Goal: Task Accomplishment & Management: Manage account settings

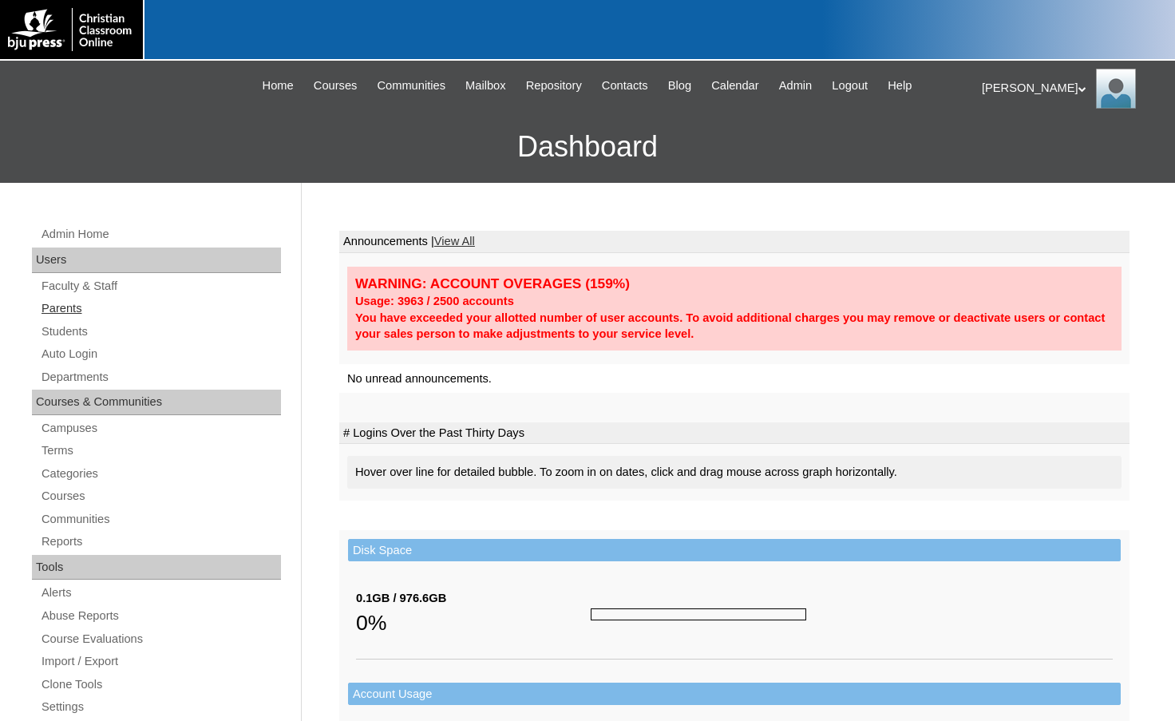
click at [64, 314] on link "Parents" at bounding box center [160, 308] width 241 height 20
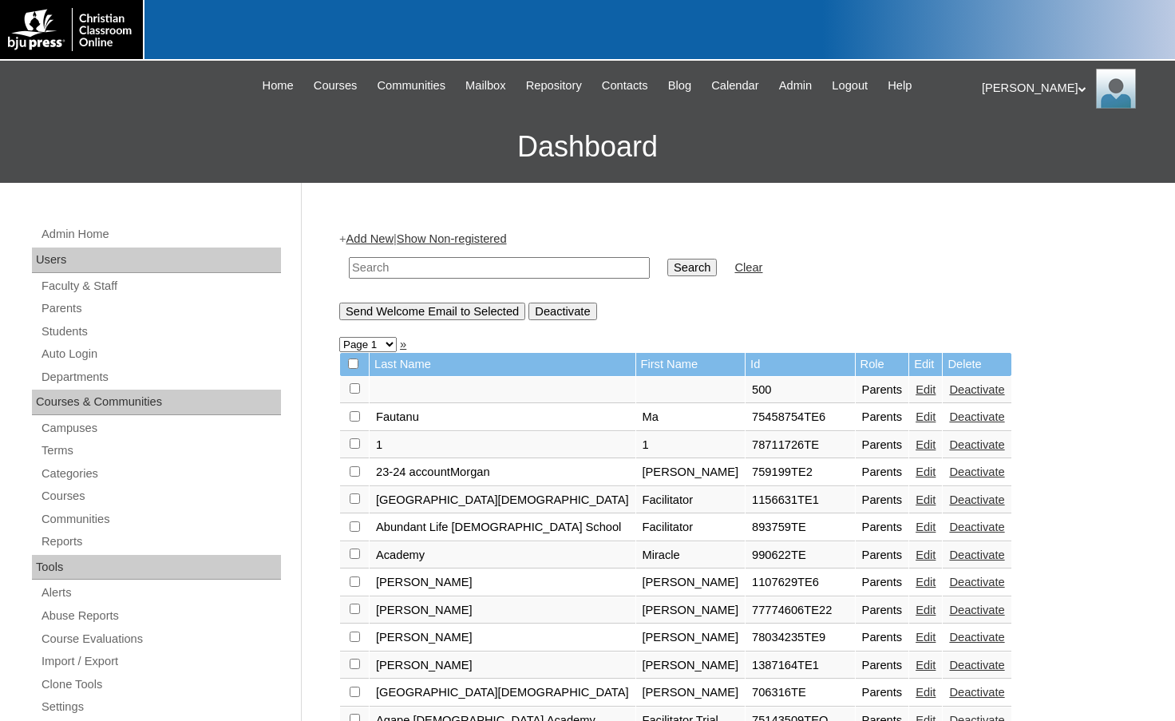
click at [440, 271] on input "text" at bounding box center [499, 268] width 301 height 22
drag, startPoint x: 440, startPoint y: 271, endPoint x: 296, endPoint y: 263, distance: 143.9
type input "500038960"
click at [667, 263] on input "Search" at bounding box center [691, 268] width 49 height 18
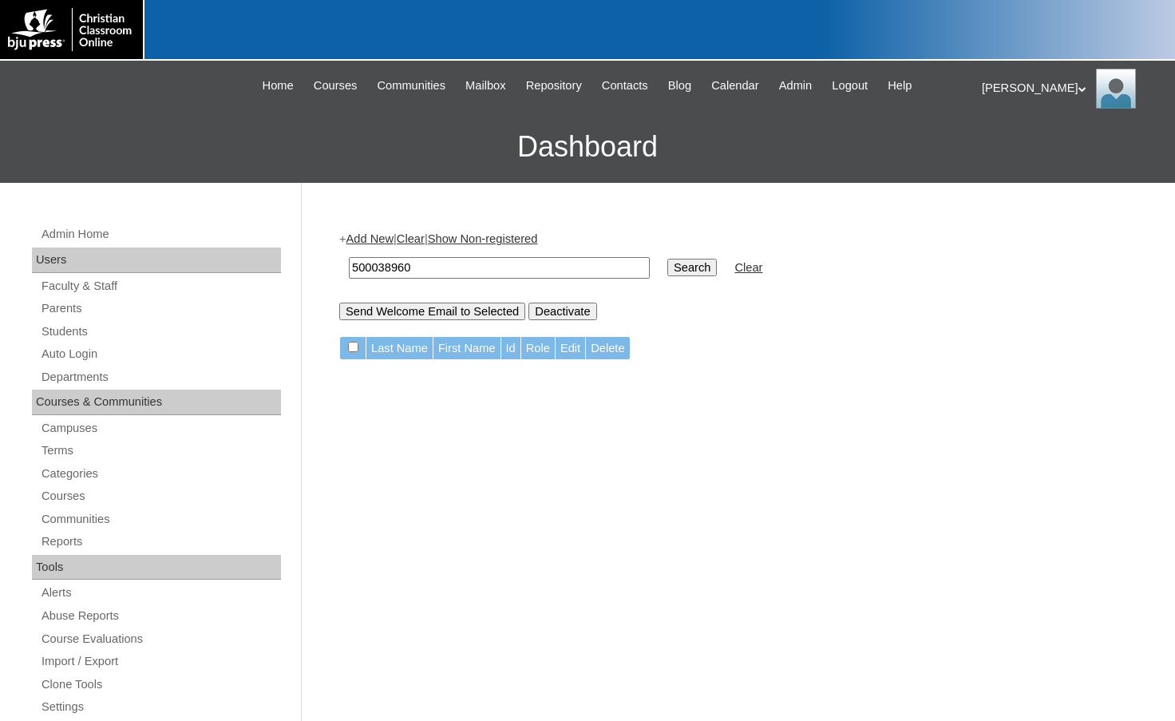
drag, startPoint x: 433, startPoint y: 277, endPoint x: 277, endPoint y: 275, distance: 156.4
click at [277, 275] on div "Admin Home Users Faculty & Staff Parents Students Auto Login Departments Course…" at bounding box center [587, 733] width 1175 height 1100
type input "pcsknights.org"
click at [667, 259] on input "Search" at bounding box center [691, 268] width 49 height 18
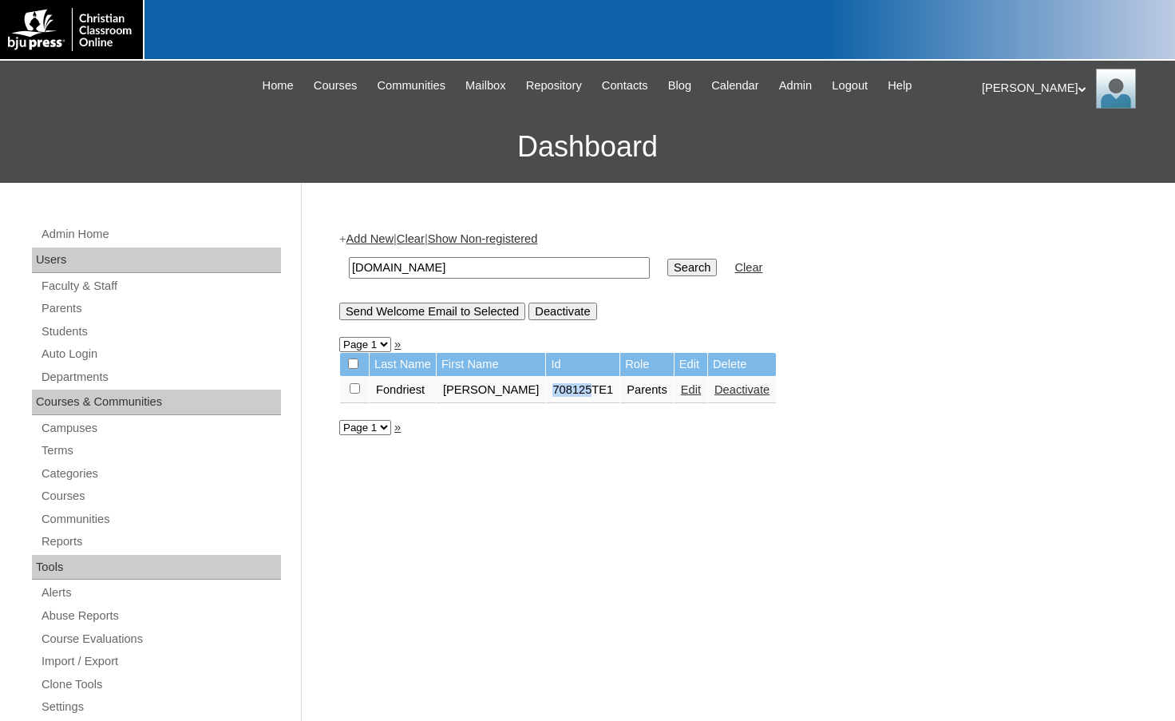
drag, startPoint x: 518, startPoint y: 388, endPoint x: 552, endPoint y: 395, distance: 35.1
click at [552, 395] on td "708125TE1" at bounding box center [582, 390] width 73 height 27
copy td "708125"
drag, startPoint x: 465, startPoint y: 263, endPoint x: 231, endPoint y: 245, distance: 234.5
click at [231, 245] on div "Admin Home Users Faculty & Staff Parents Students Auto Login Departments Course…" at bounding box center [587, 733] width 1175 height 1100
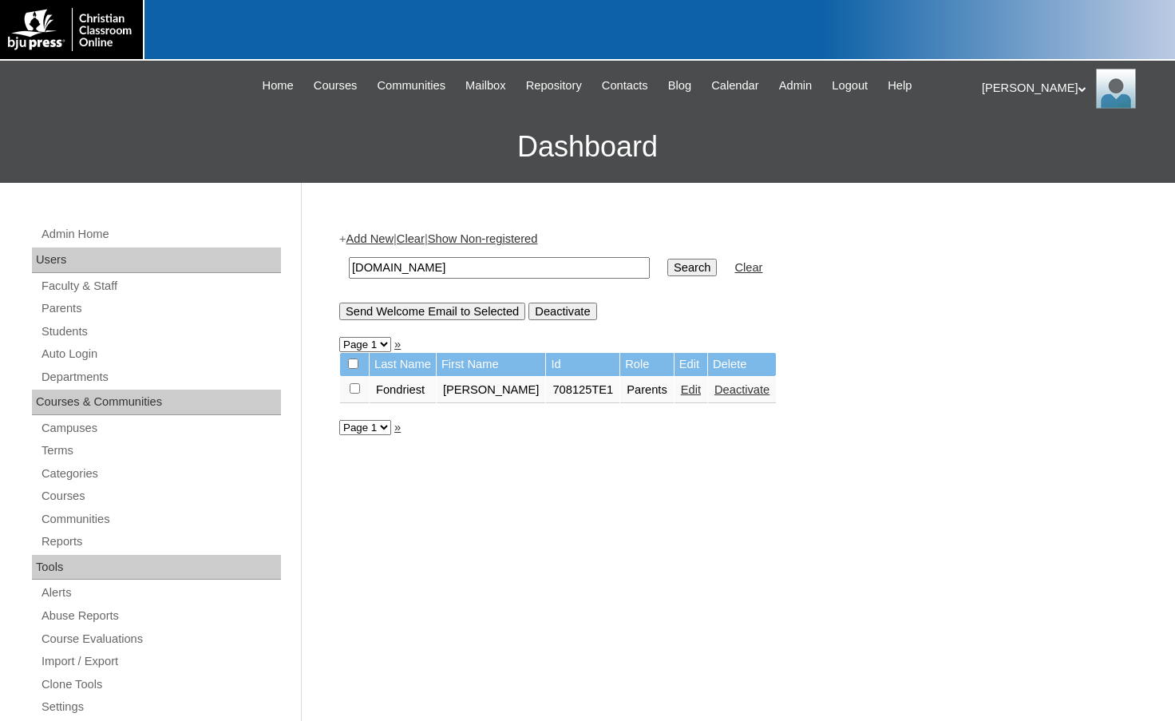
paste input "708125"
type input "708125"
click at [667, 263] on input "Search" at bounding box center [691, 268] width 49 height 18
click at [371, 238] on link "Add New" at bounding box center [369, 238] width 47 height 13
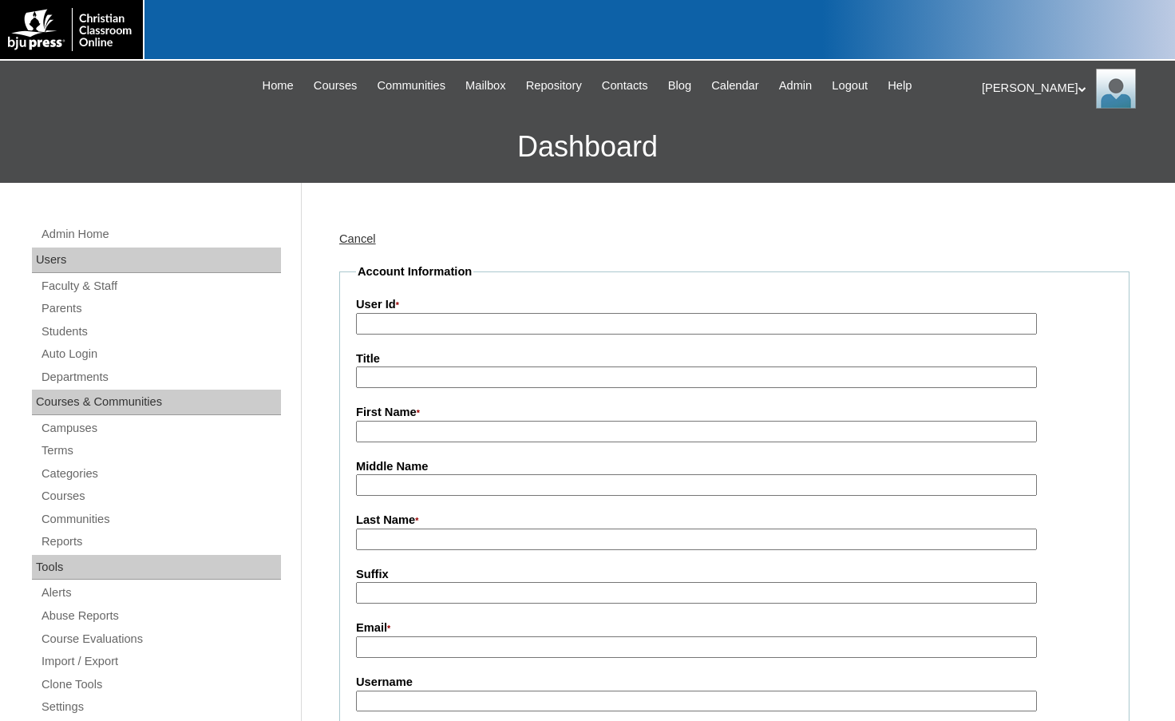
click at [417, 314] on input "User Id *" at bounding box center [696, 324] width 681 height 22
paste input "708125"
type input "708125TE2"
type input "[PERSON_NAME]"
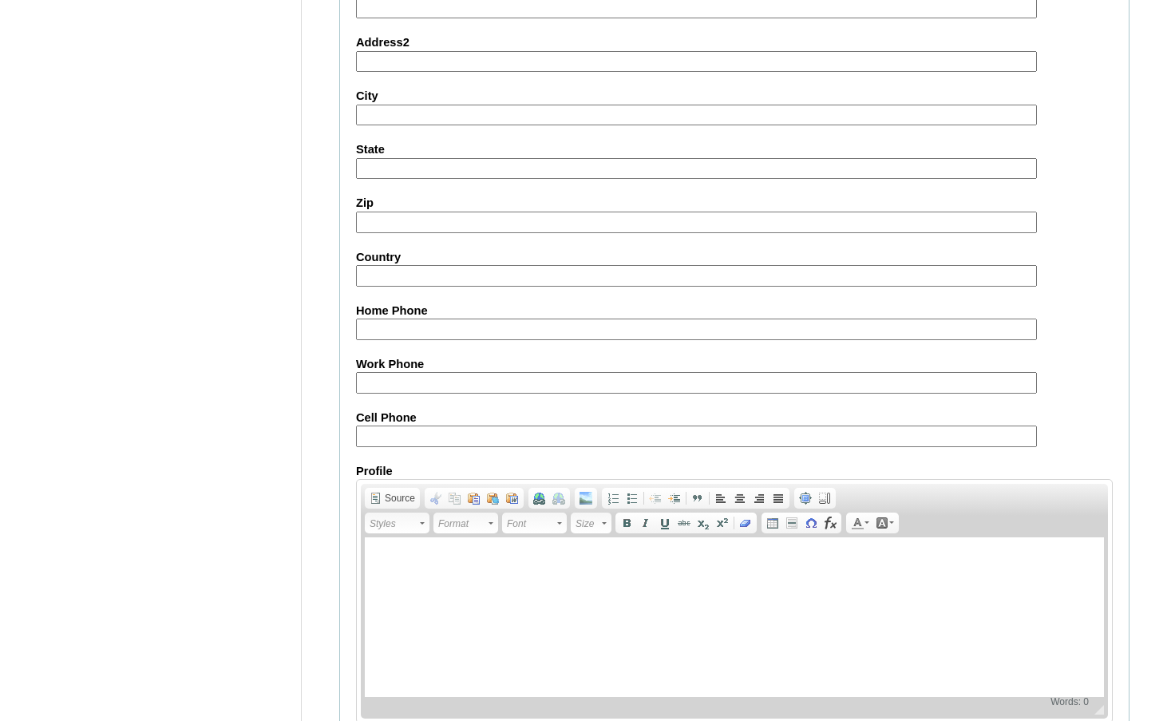
scroll to position [1436, 0]
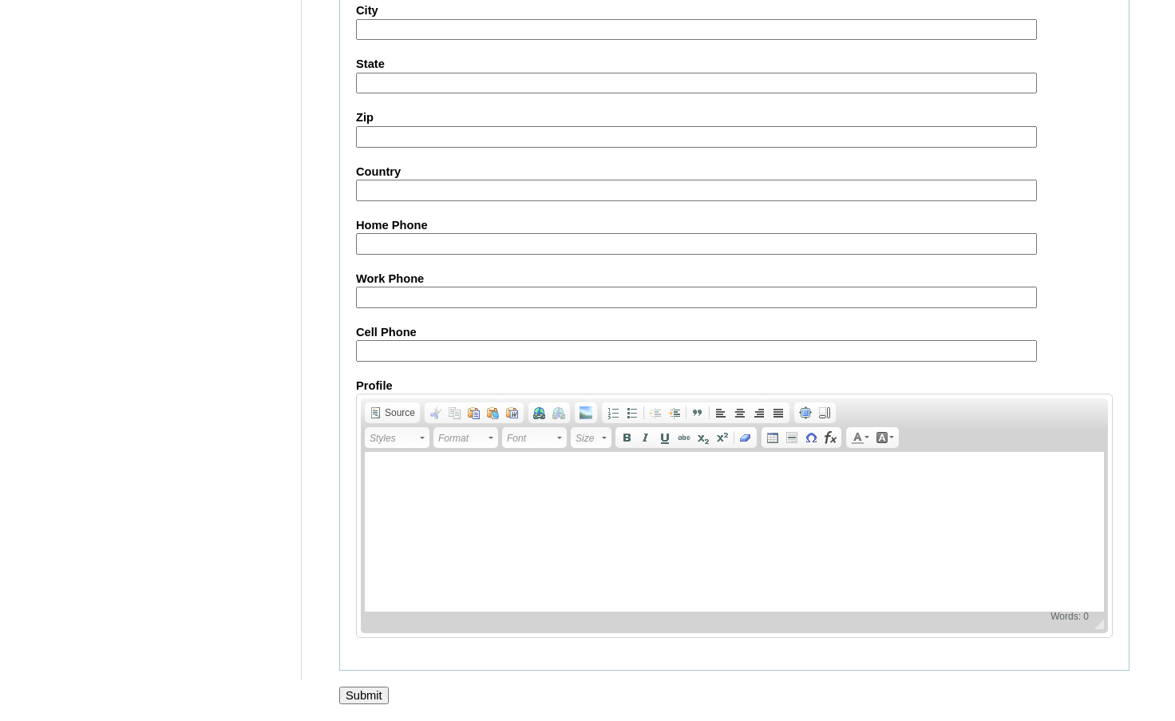
type input "chad.dowdey@pcsknights.org"
click at [364, 697] on input "Submit" at bounding box center [363, 695] width 49 height 18
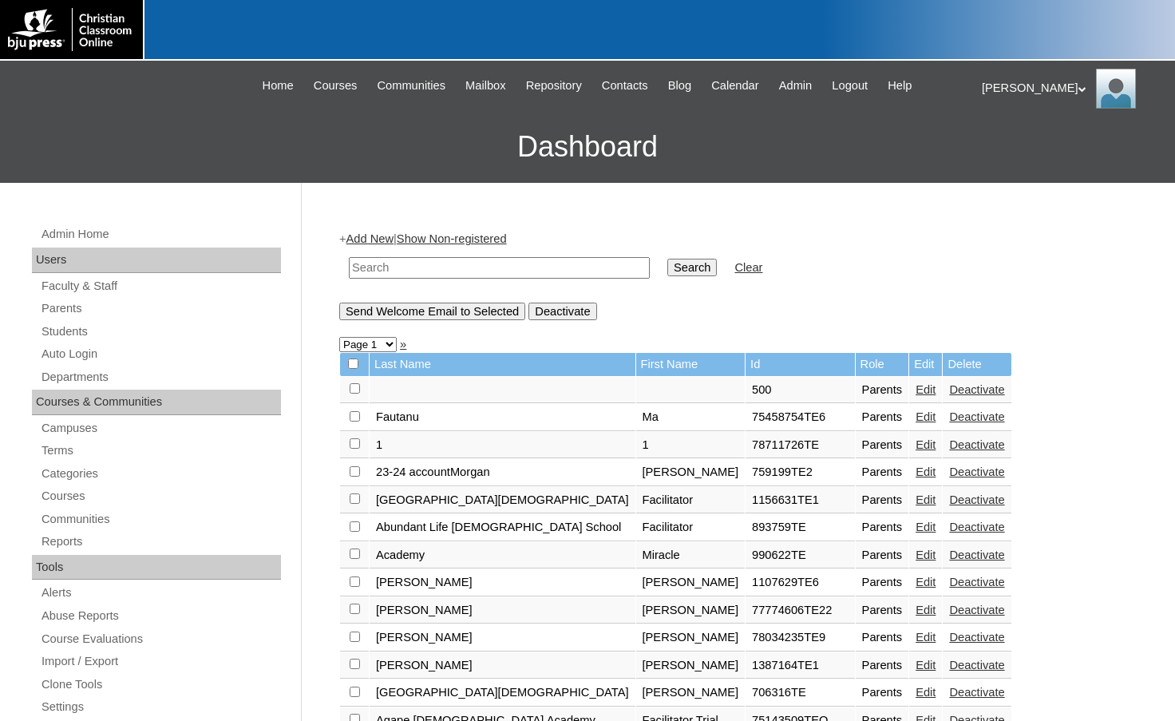
click at [457, 267] on input "text" at bounding box center [499, 268] width 301 height 22
paste input "708125"
type input "708125"
click at [667, 259] on input "Search" at bounding box center [691, 268] width 49 height 18
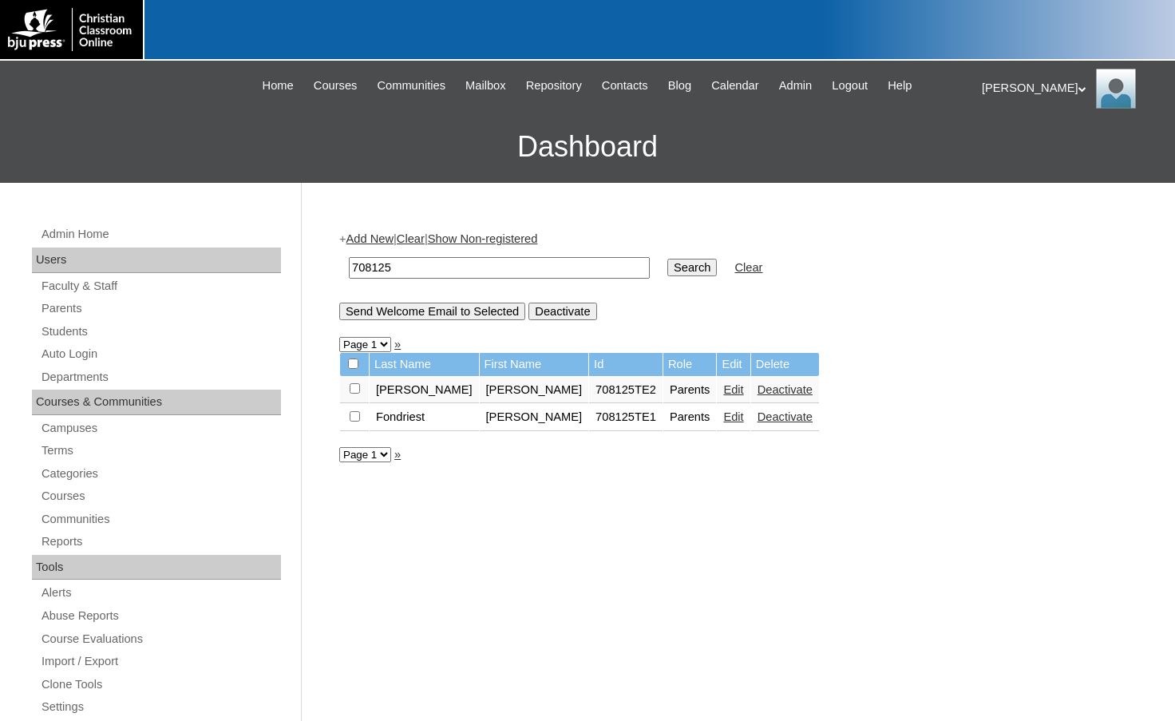
click at [351, 391] on input "checkbox" at bounding box center [355, 388] width 10 height 10
checkbox input "true"
click at [411, 317] on input "Send Welcome Email to Selected" at bounding box center [432, 311] width 186 height 18
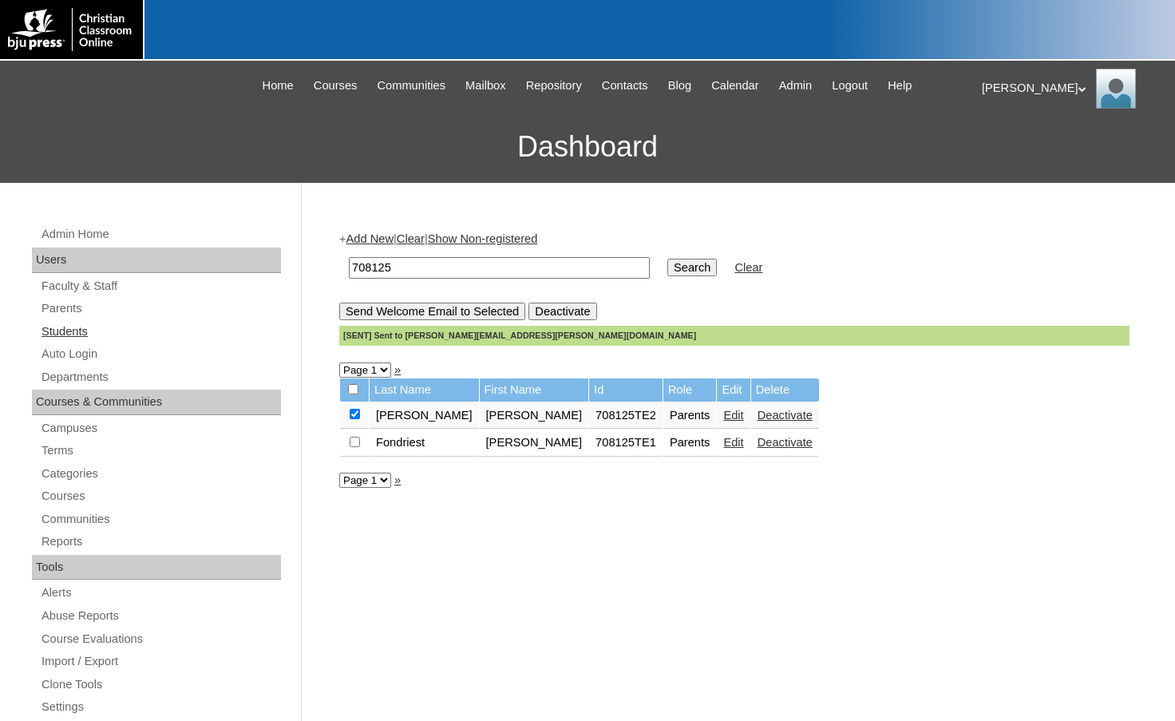
click at [69, 333] on link "Students" at bounding box center [160, 332] width 241 height 20
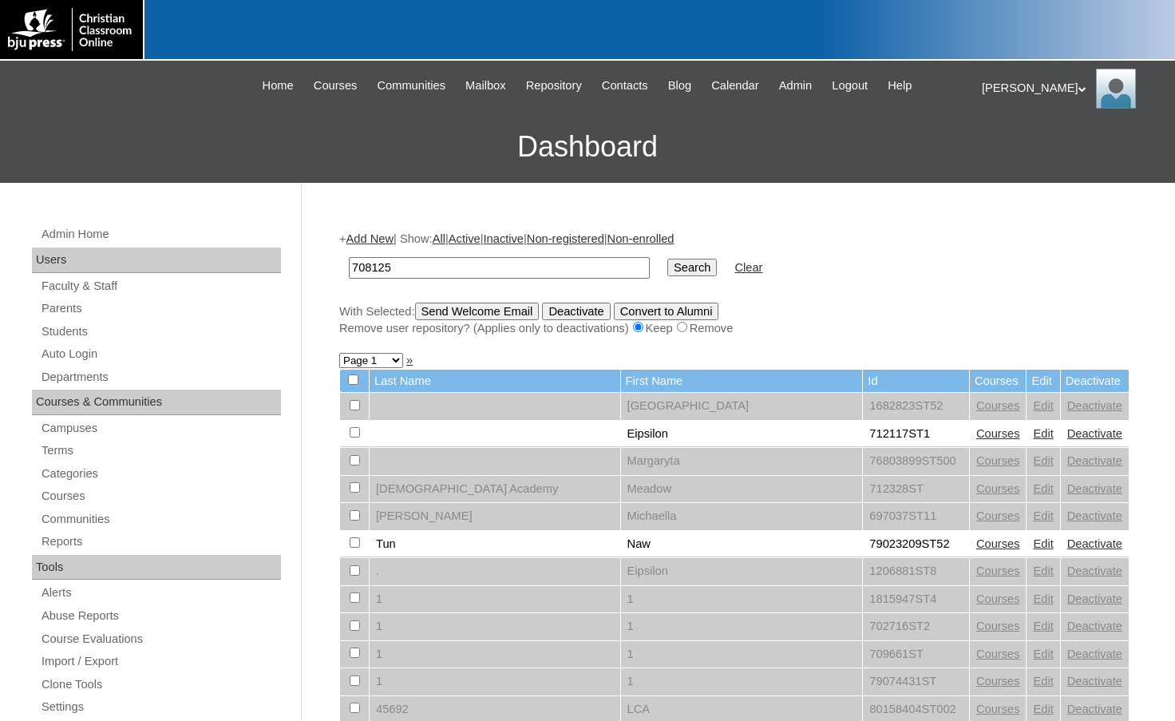
type input "708125"
click at [667, 262] on input "Search" at bounding box center [691, 268] width 49 height 18
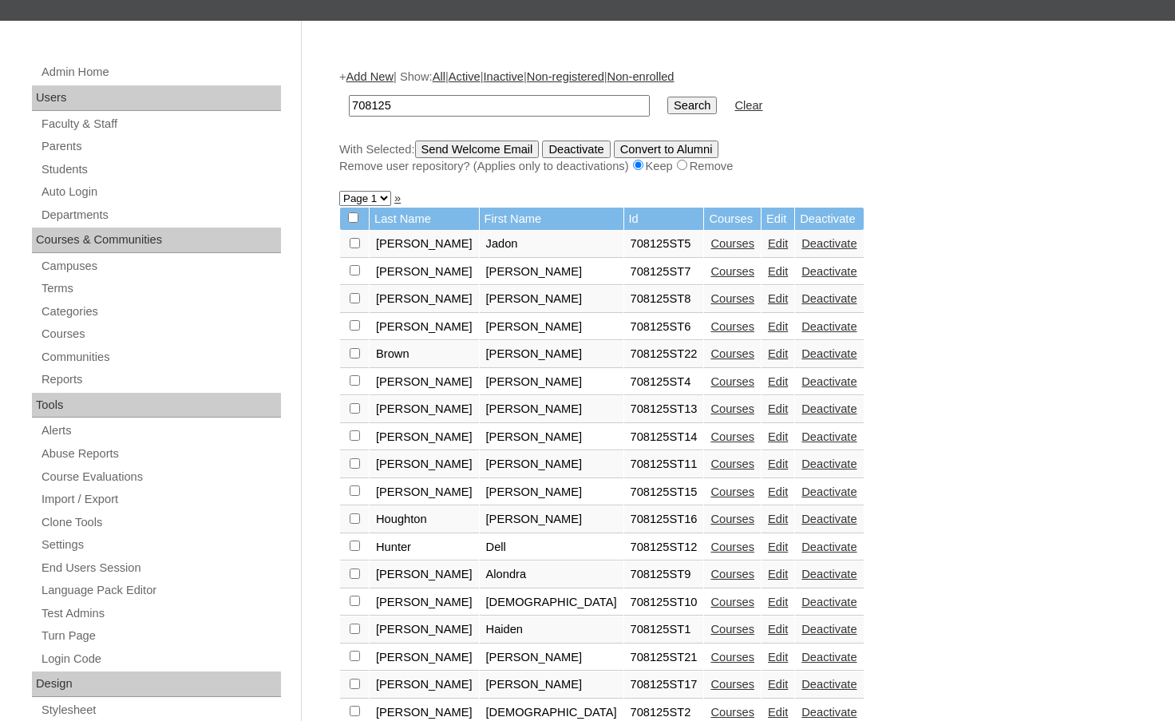
scroll to position [239, 0]
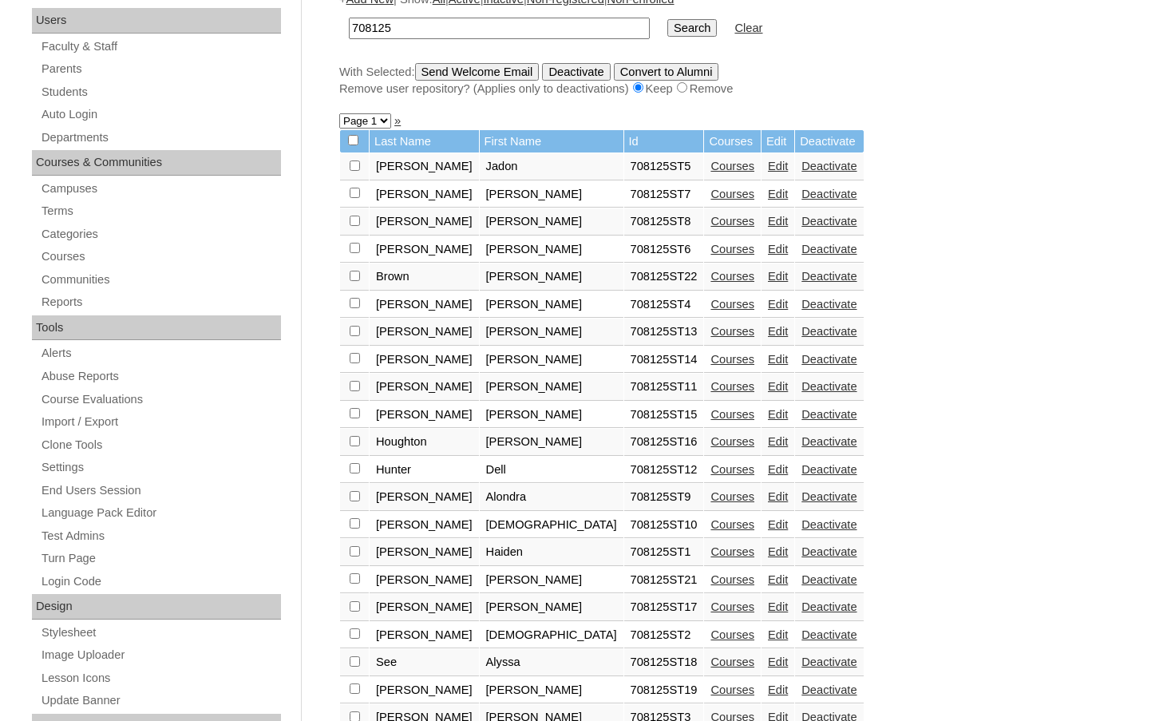
click at [768, 358] on link "Edit" at bounding box center [778, 359] width 20 height 13
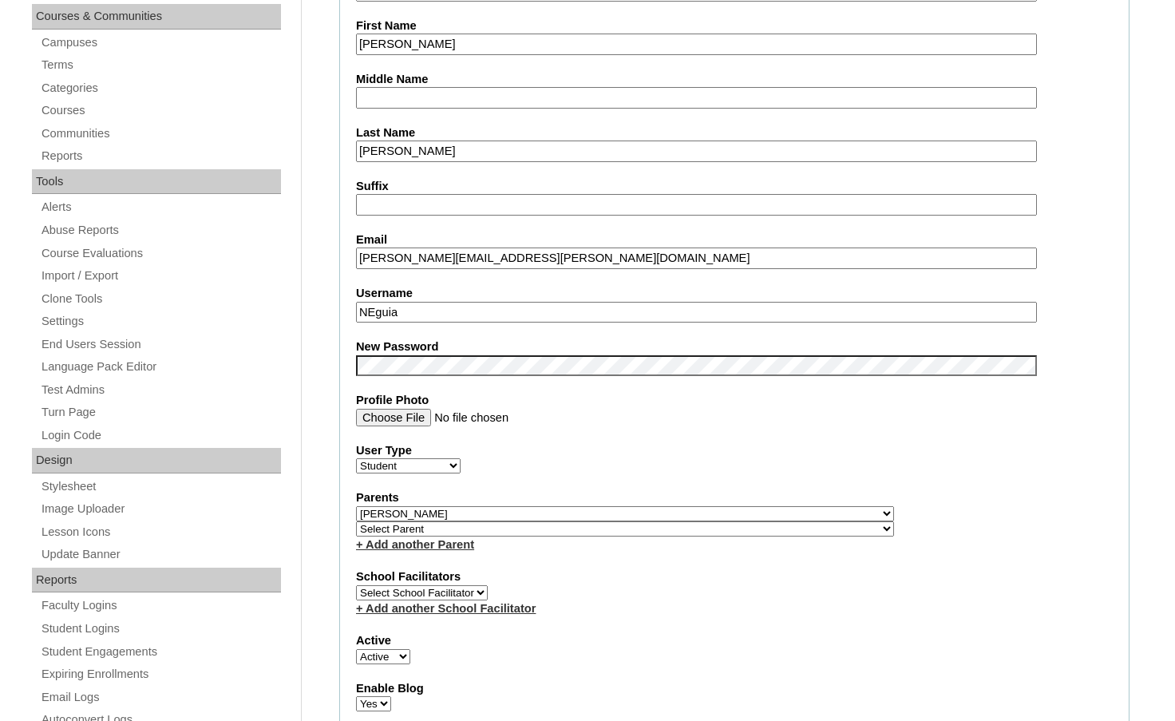
scroll to position [399, 0]
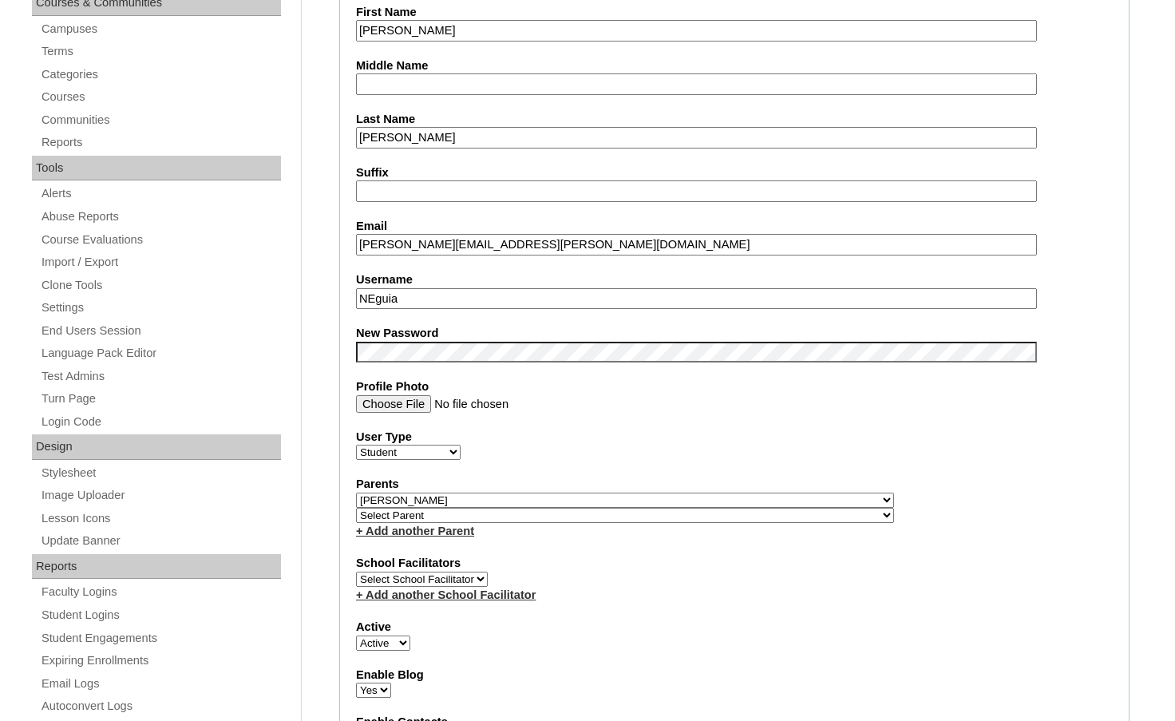
click at [697, 512] on select "Select Parent , Fautanu, Ma 1, 1 23-24 accountMorgan, Jason 6th Street Mennonit…" at bounding box center [625, 515] width 538 height 15
select select "37436"
click at [740, 513] on div "Parents Select Parent , Fautanu, Ma 1, 1 23-24 accountMorgan, Jason 6th Street …" at bounding box center [734, 507] width 756 height 63
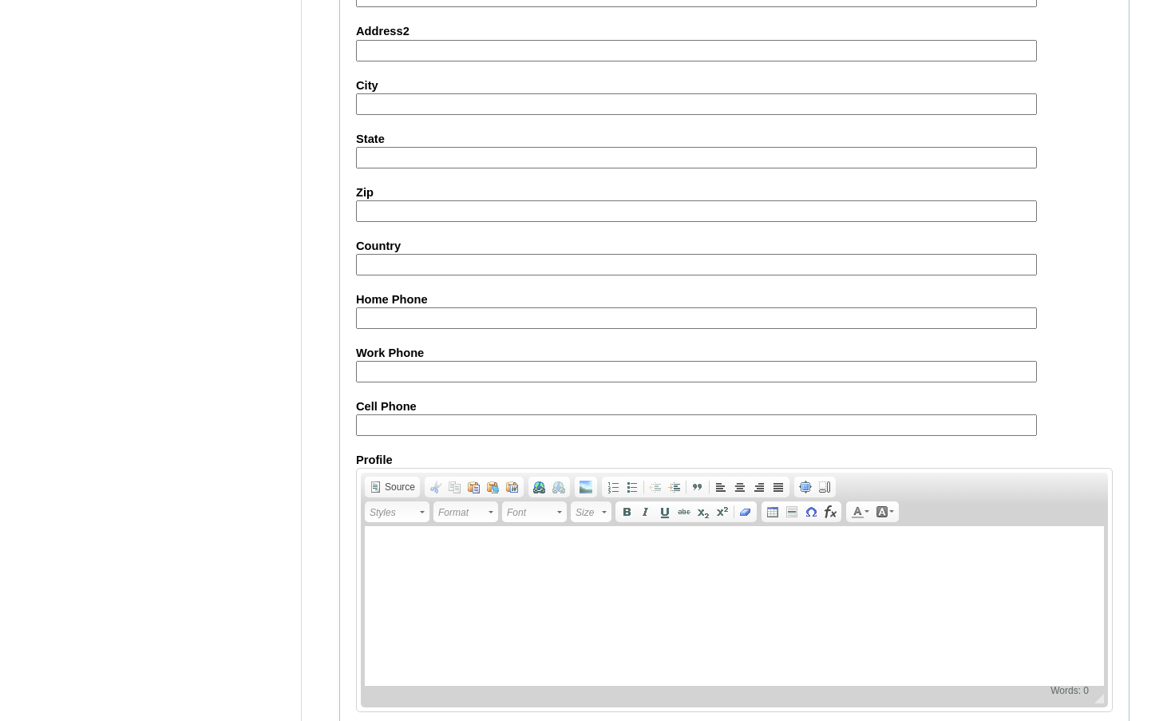
scroll to position [1711, 0]
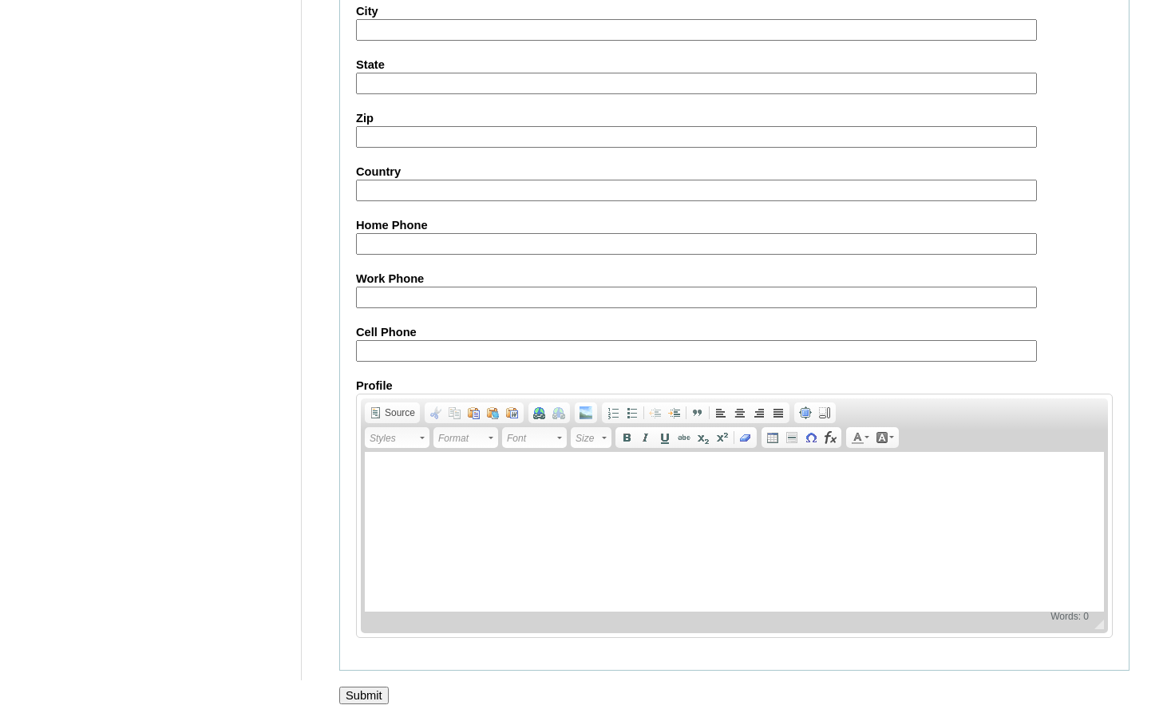
click at [364, 688] on input "Submit" at bounding box center [363, 695] width 49 height 18
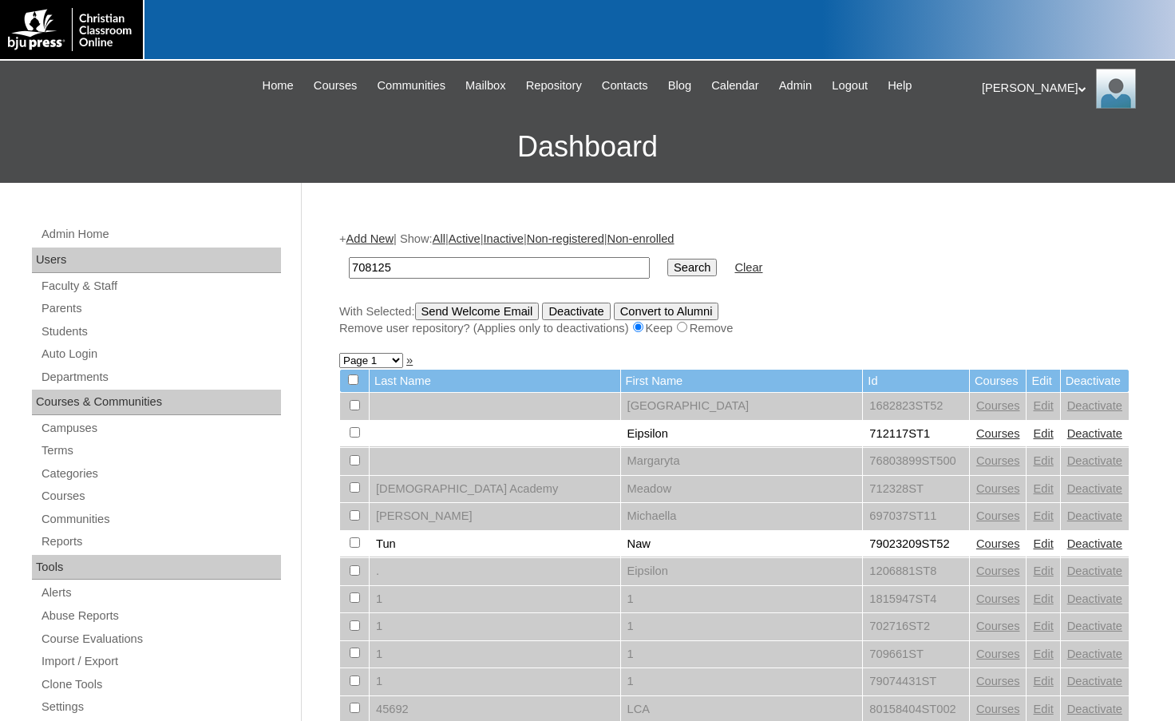
type input "708125"
click at [667, 272] on input "Search" at bounding box center [691, 268] width 49 height 18
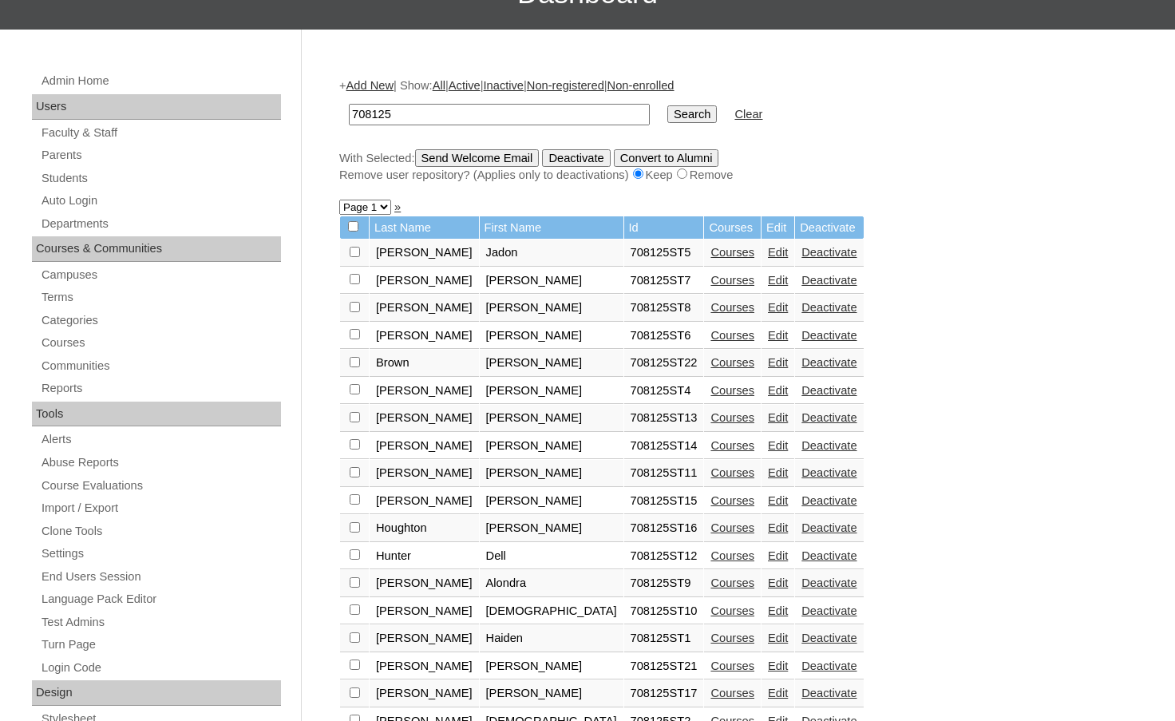
scroll to position [160, 0]
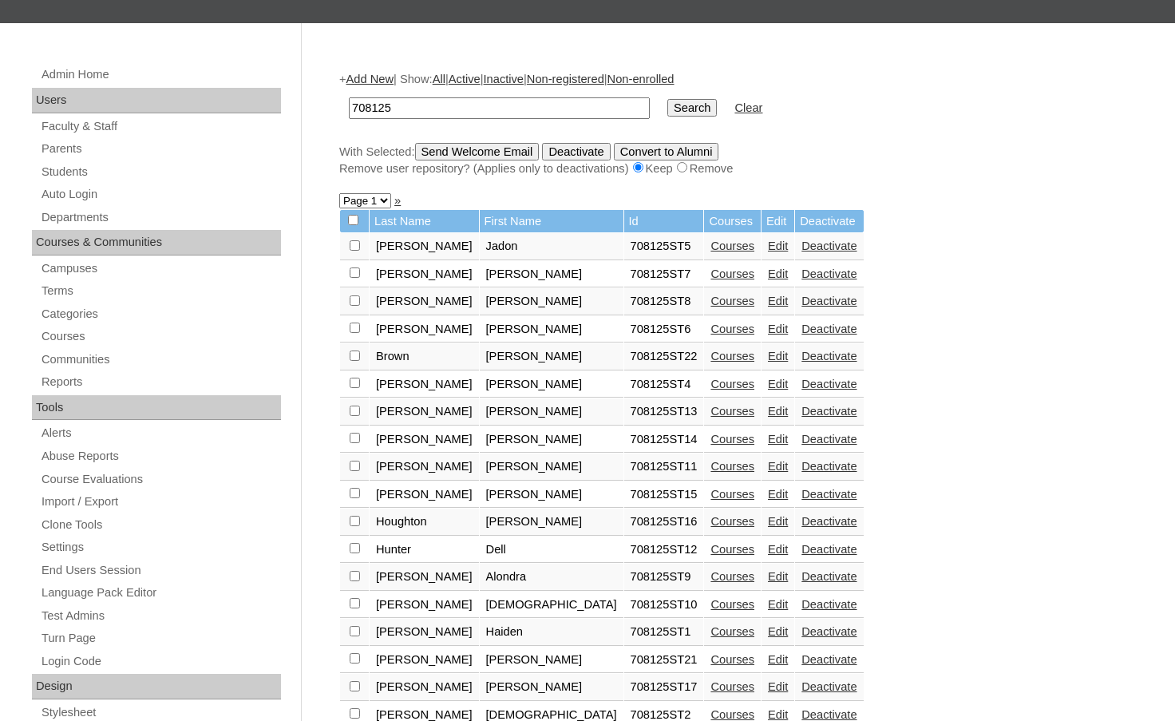
click at [710, 435] on link "Courses" at bounding box center [732, 439] width 44 height 13
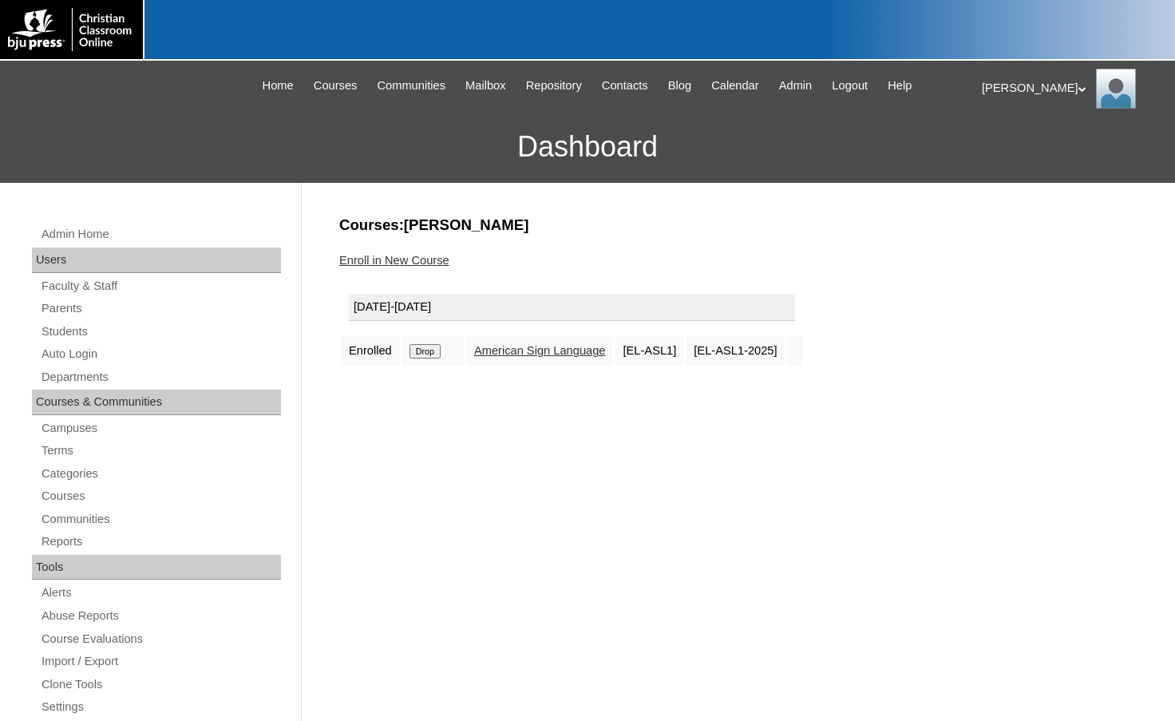
click at [413, 261] on link "Enroll in New Course" at bounding box center [394, 260] width 110 height 13
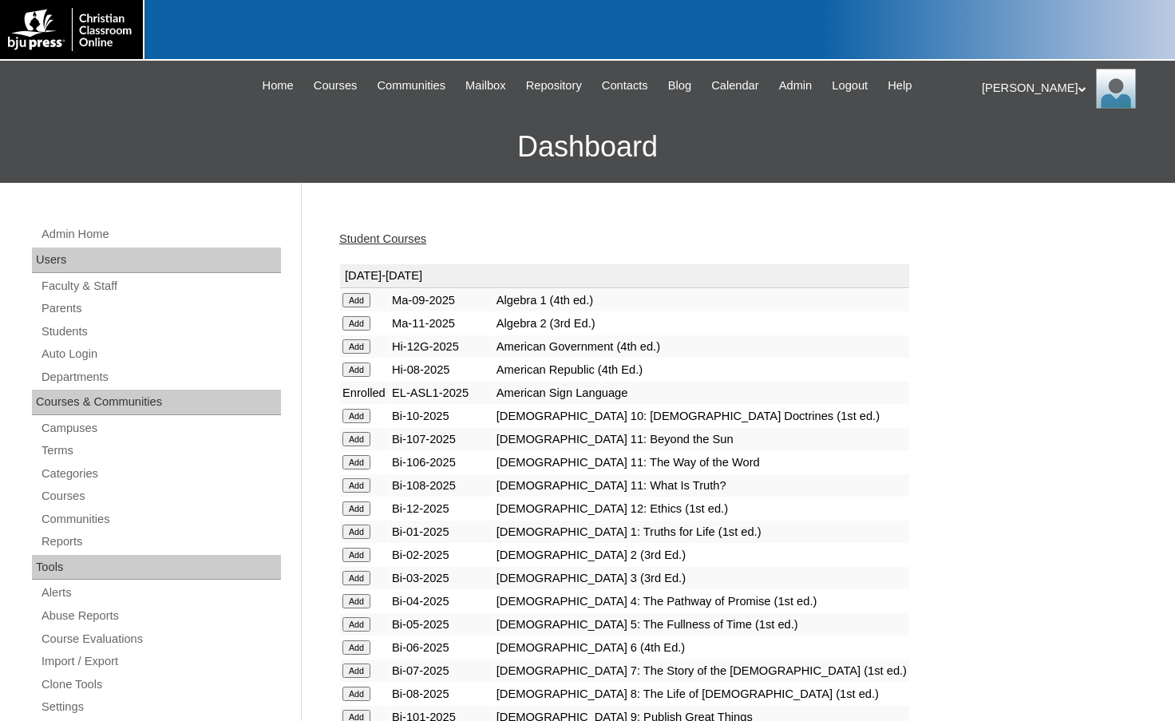
click at [361, 324] on input "Add" at bounding box center [356, 323] width 28 height 14
click at [62, 329] on link "Students" at bounding box center [160, 332] width 241 height 20
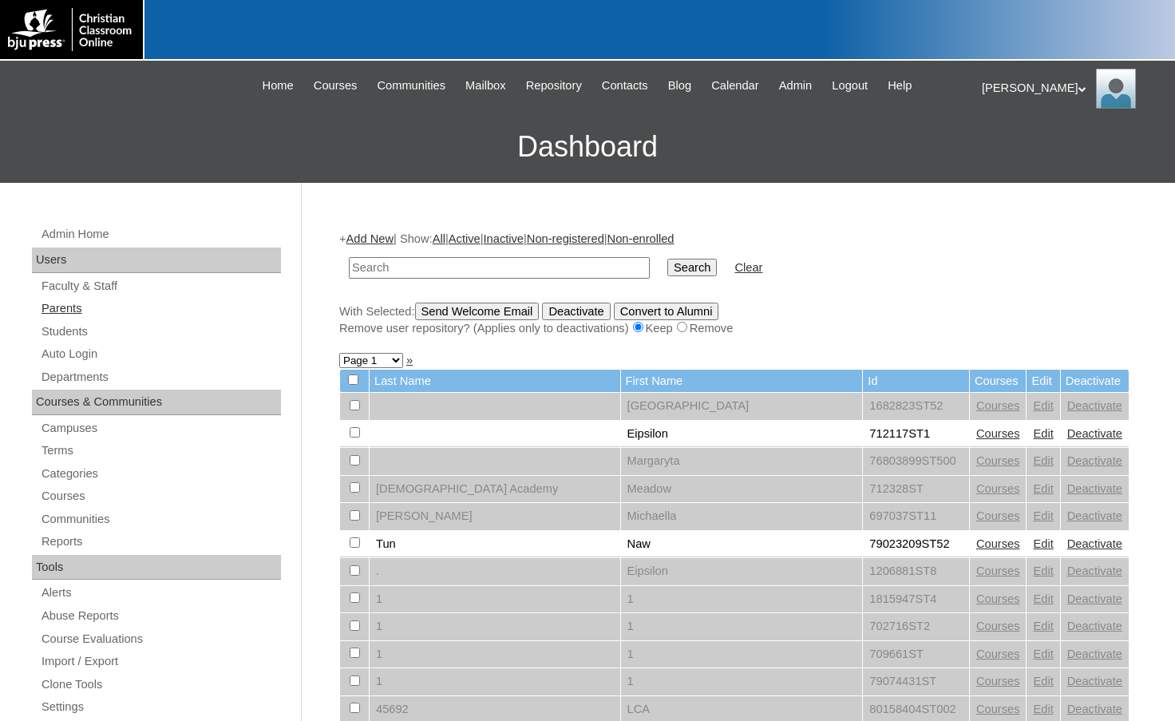
click at [65, 306] on link "Parents" at bounding box center [160, 308] width 241 height 20
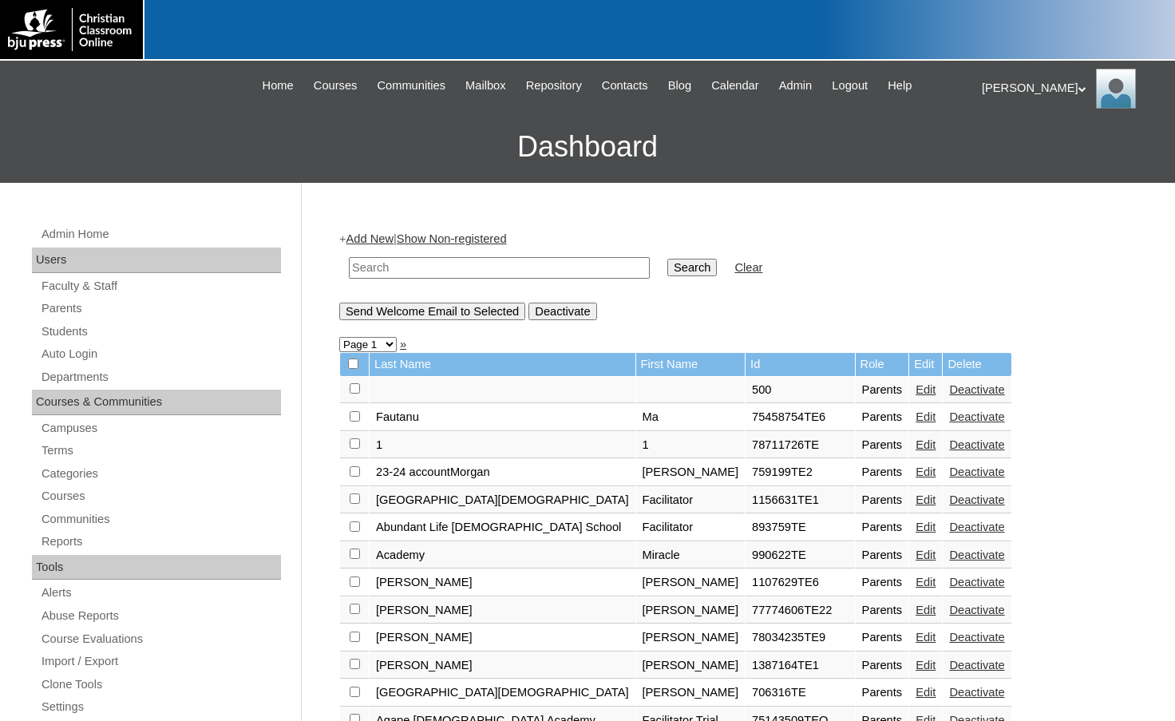
click at [405, 266] on input "text" at bounding box center [499, 268] width 301 height 22
type input "dmgacacademy@gmail.com"
click at [659, 266] on td "Search" at bounding box center [691, 268] width 65 height 38
click at [667, 260] on input "Search" at bounding box center [691, 268] width 49 height 18
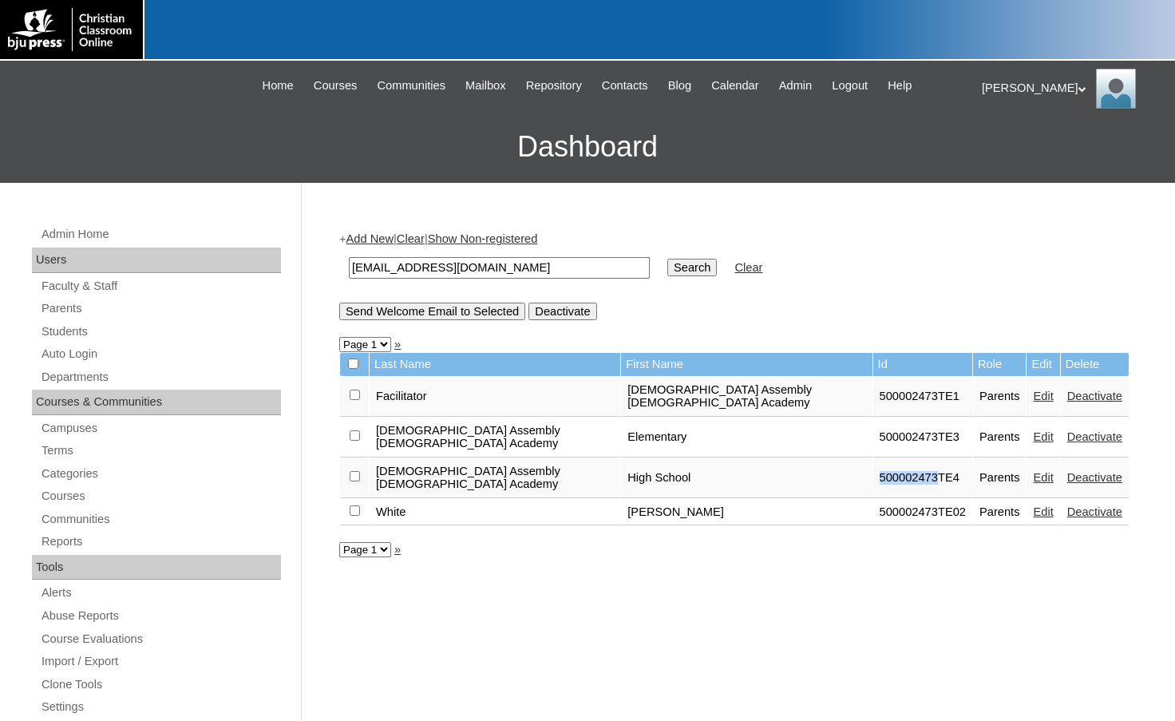
drag, startPoint x: 820, startPoint y: 445, endPoint x: 875, endPoint y: 451, distance: 56.1
click at [875, 458] on td "500002473TE4" at bounding box center [922, 478] width 99 height 40
copy td "500002473"
click at [99, 356] on link "Auto Login" at bounding box center [160, 354] width 241 height 20
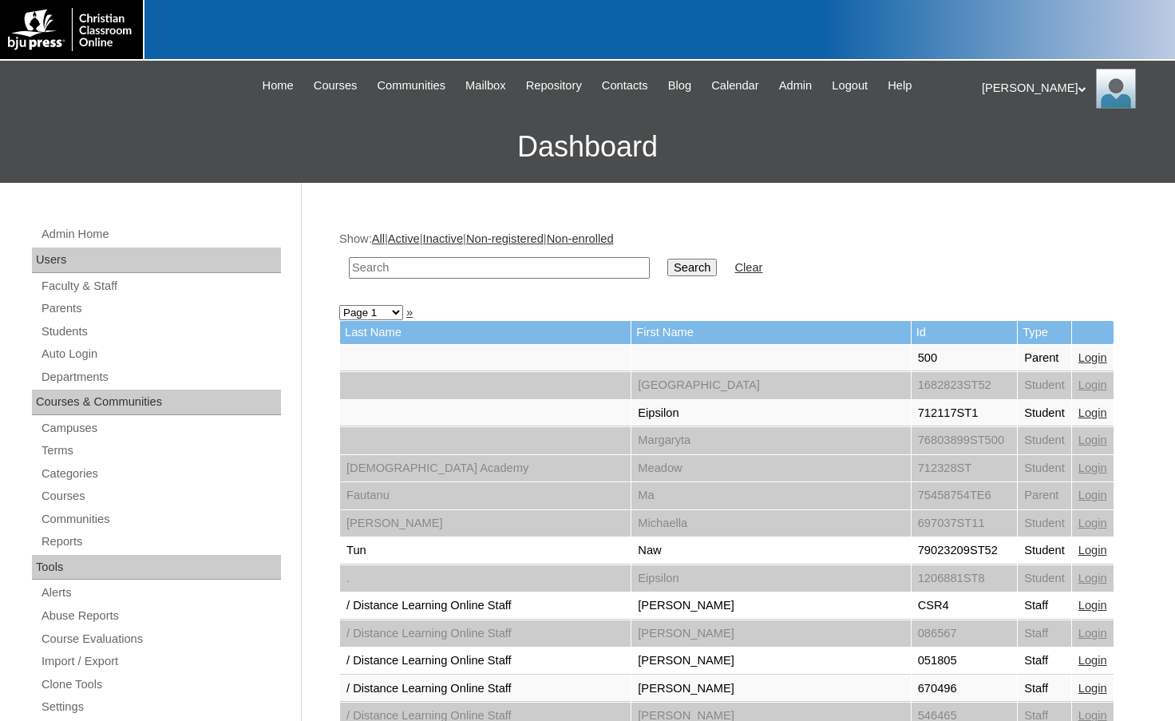
click at [445, 273] on input "text" at bounding box center [499, 268] width 301 height 22
paste input "500002473"
type input "500002473"
click at [667, 259] on input "Search" at bounding box center [691, 268] width 49 height 18
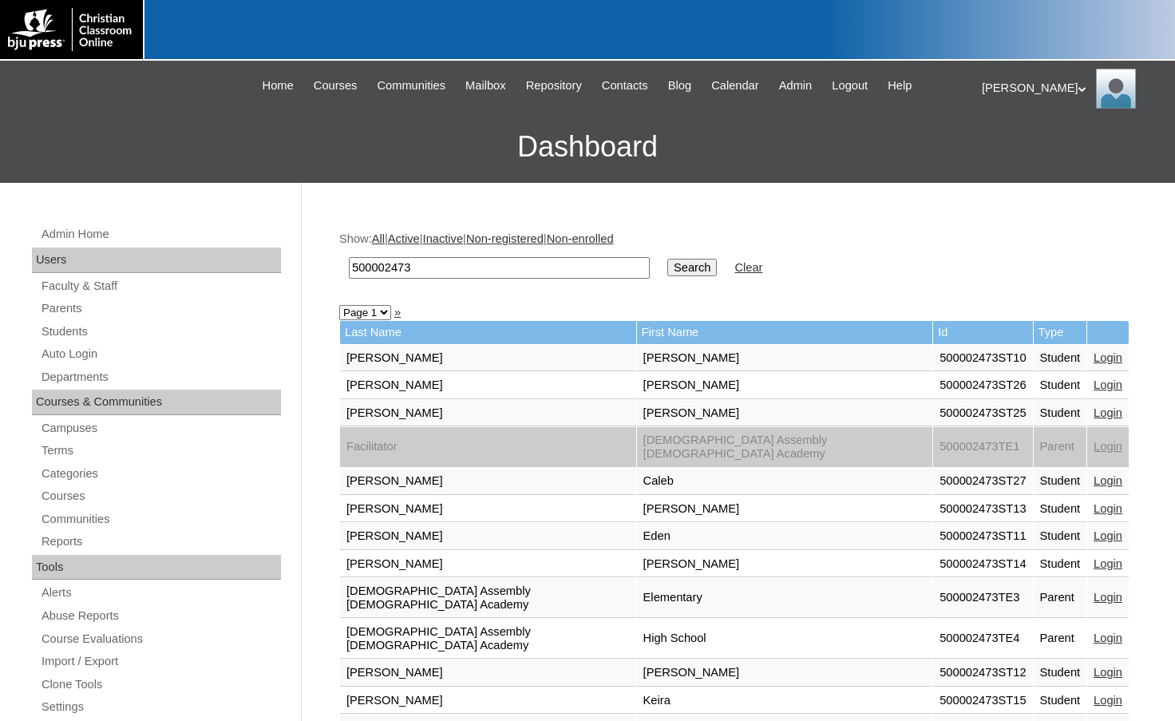
click at [1093, 631] on link "Login" at bounding box center [1107, 637] width 29 height 13
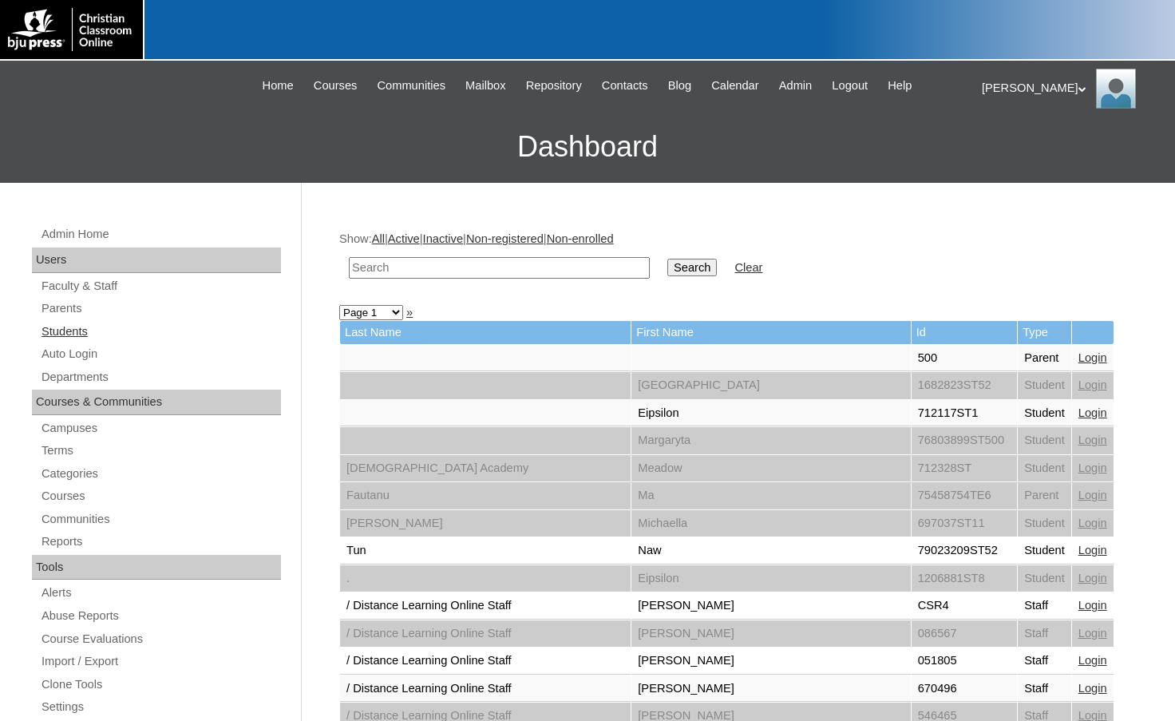
click at [72, 334] on link "Students" at bounding box center [160, 332] width 241 height 20
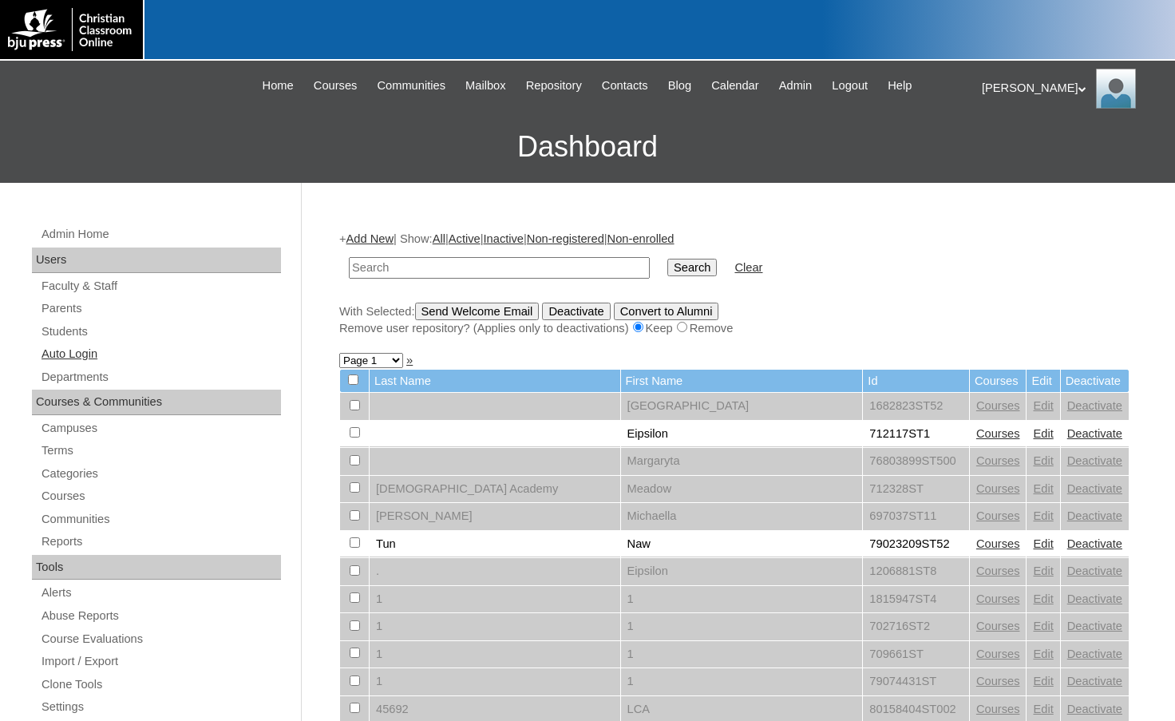
click at [70, 346] on link "Auto Login" at bounding box center [160, 354] width 241 height 20
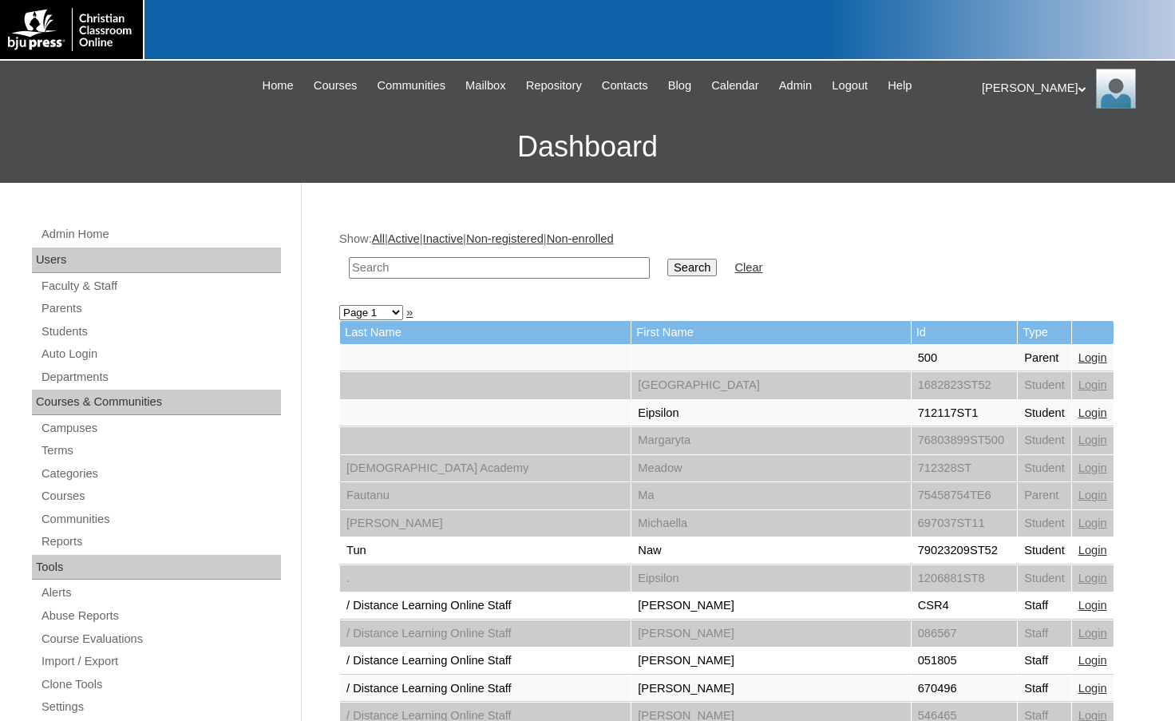
click at [574, 264] on input "text" at bounding box center [499, 268] width 301 height 22
paste input "500002473"
type input "500002473"
click at [667, 267] on input "Search" at bounding box center [691, 268] width 49 height 18
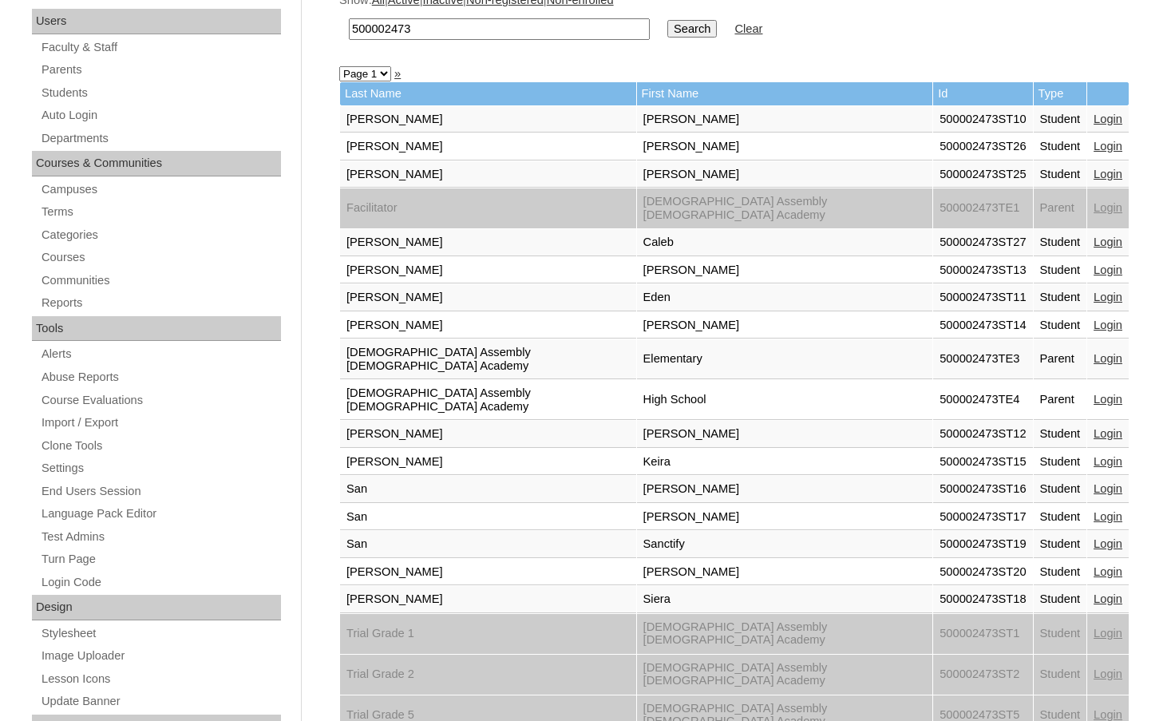
scroll to position [239, 0]
click at [1093, 318] on link "Login" at bounding box center [1107, 324] width 29 height 13
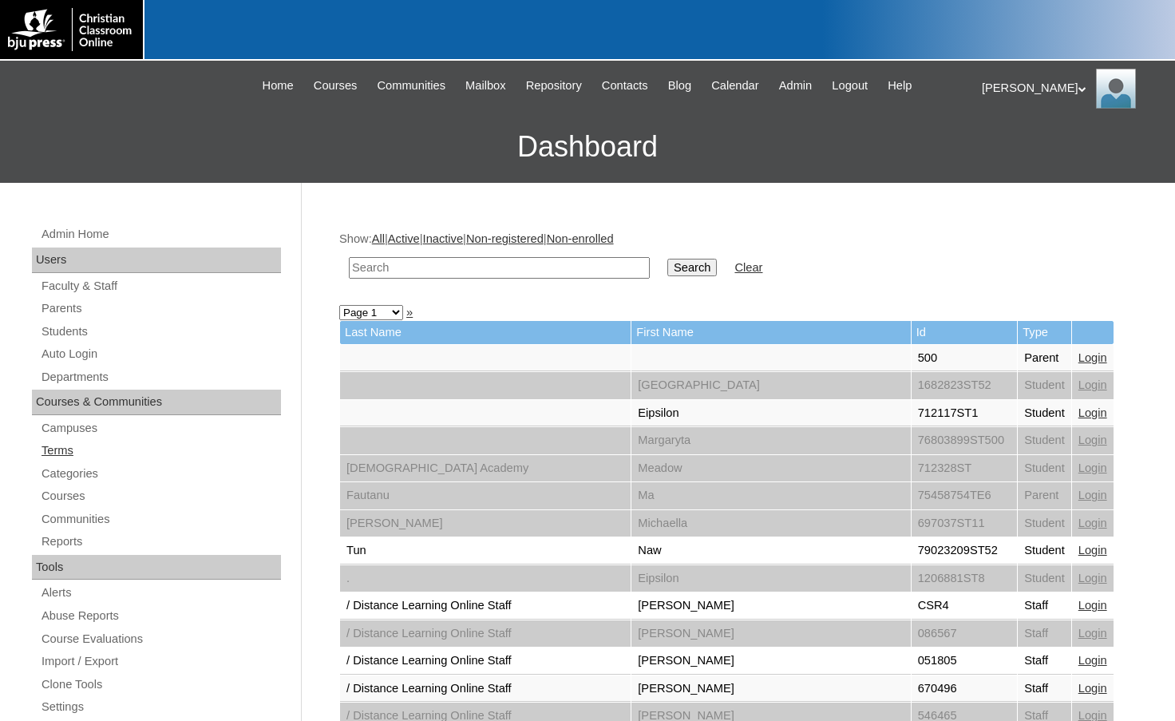
click at [83, 447] on link "Terms" at bounding box center [160, 450] width 241 height 20
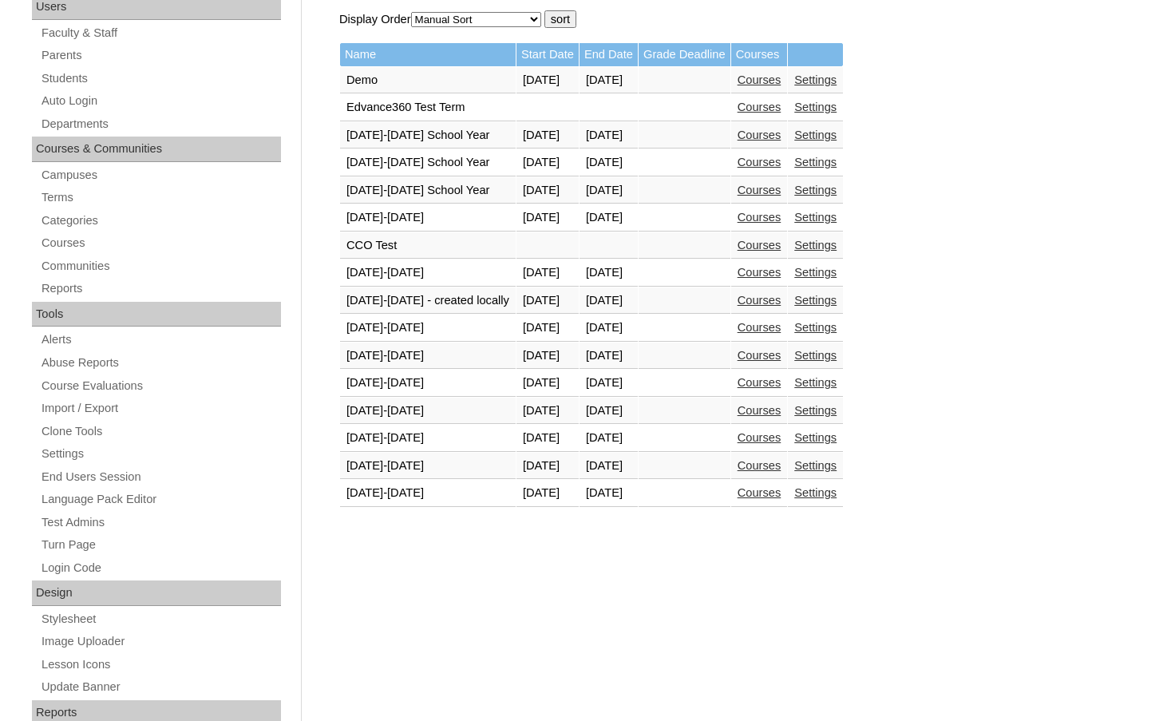
scroll to position [319, 0]
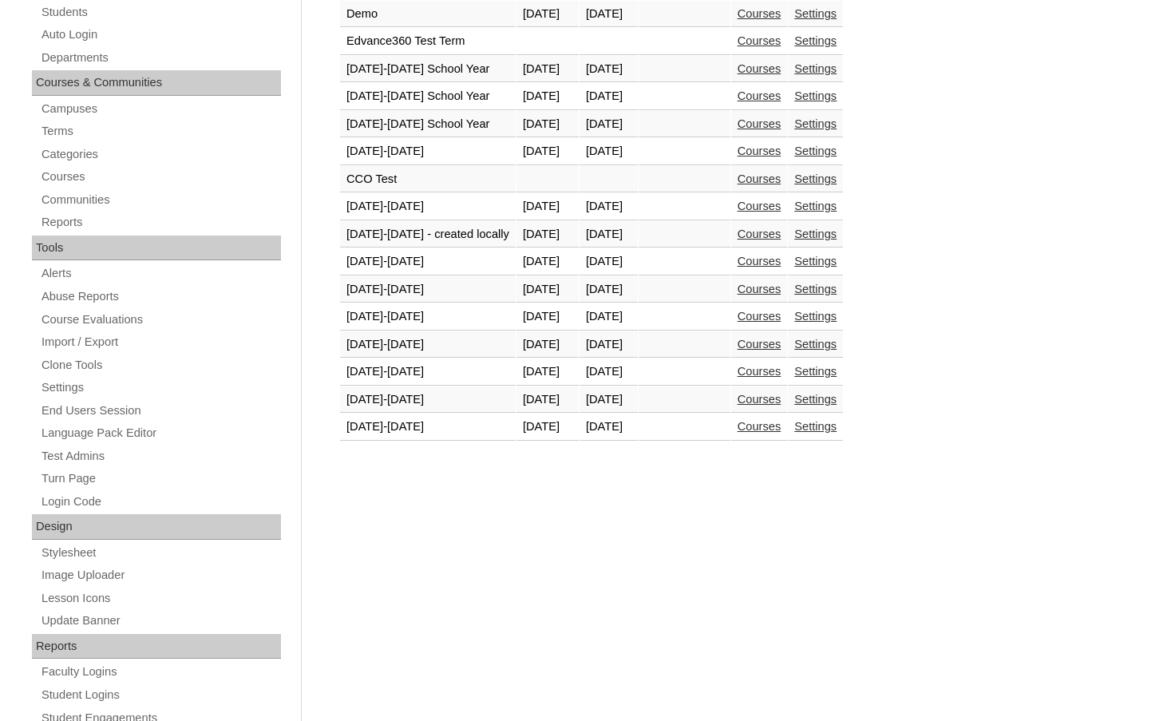
click at [781, 429] on link "Courses" at bounding box center [759, 426] width 44 height 13
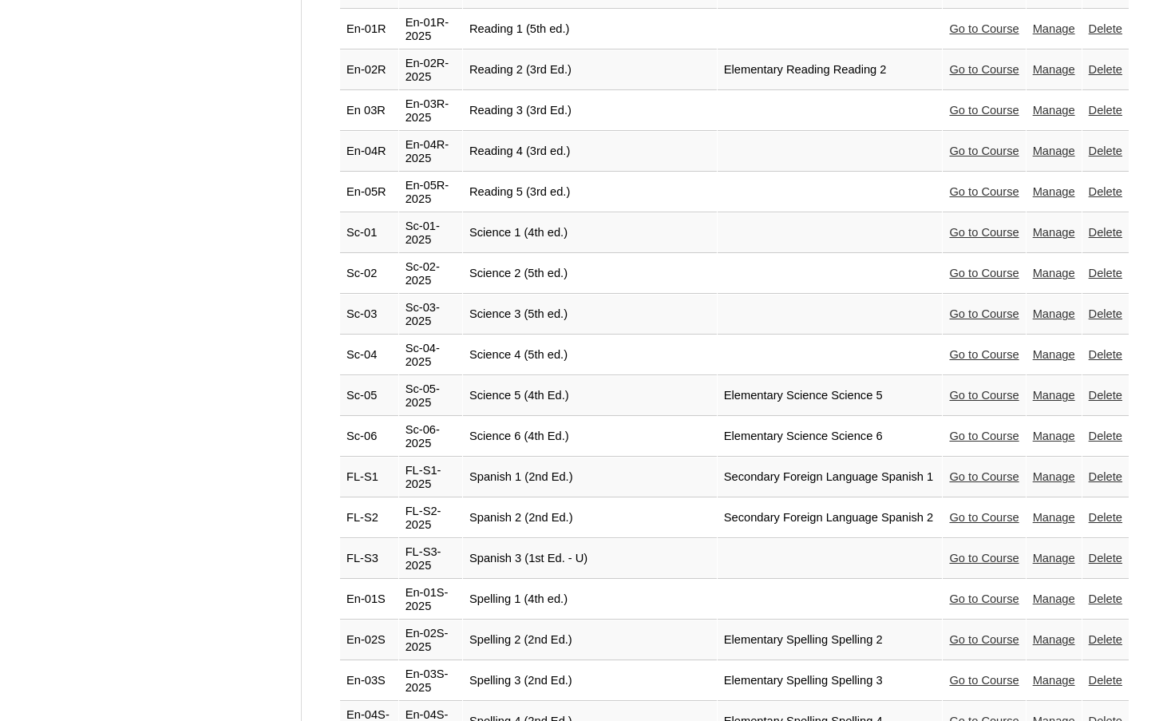
scroll to position [3257, 0]
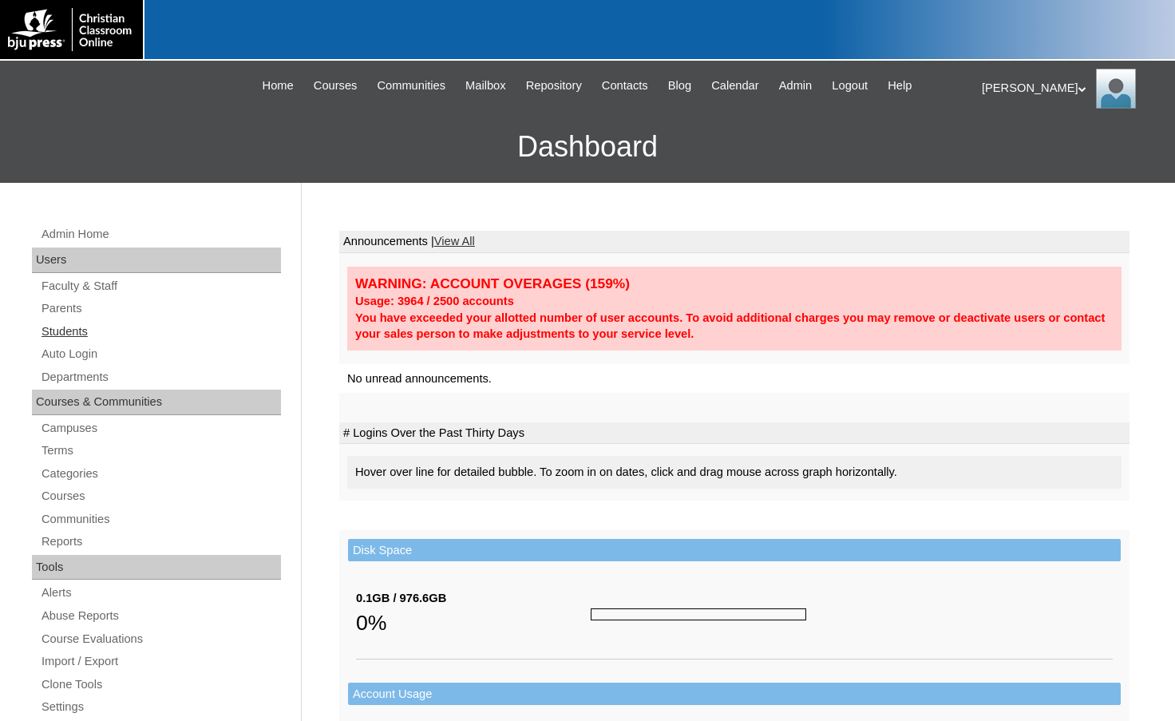
click at [78, 334] on link "Students" at bounding box center [160, 332] width 241 height 20
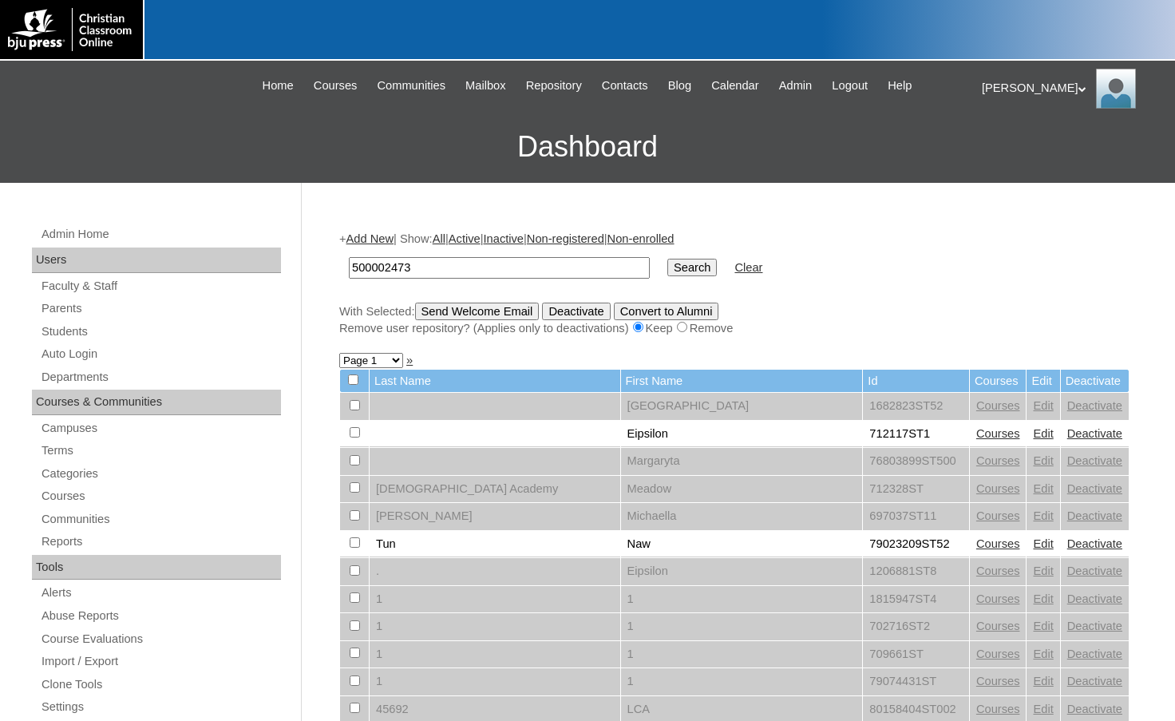
type input "500002473"
click at [667, 259] on input "Search" at bounding box center [691, 268] width 49 height 18
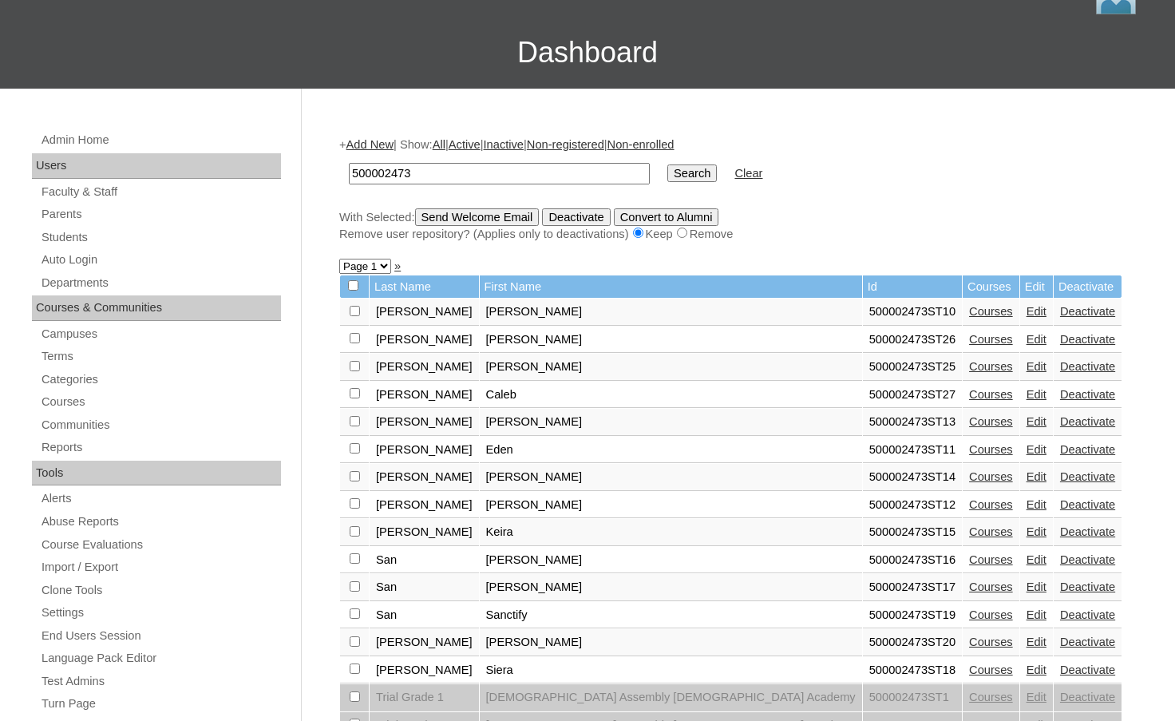
scroll to position [399, 0]
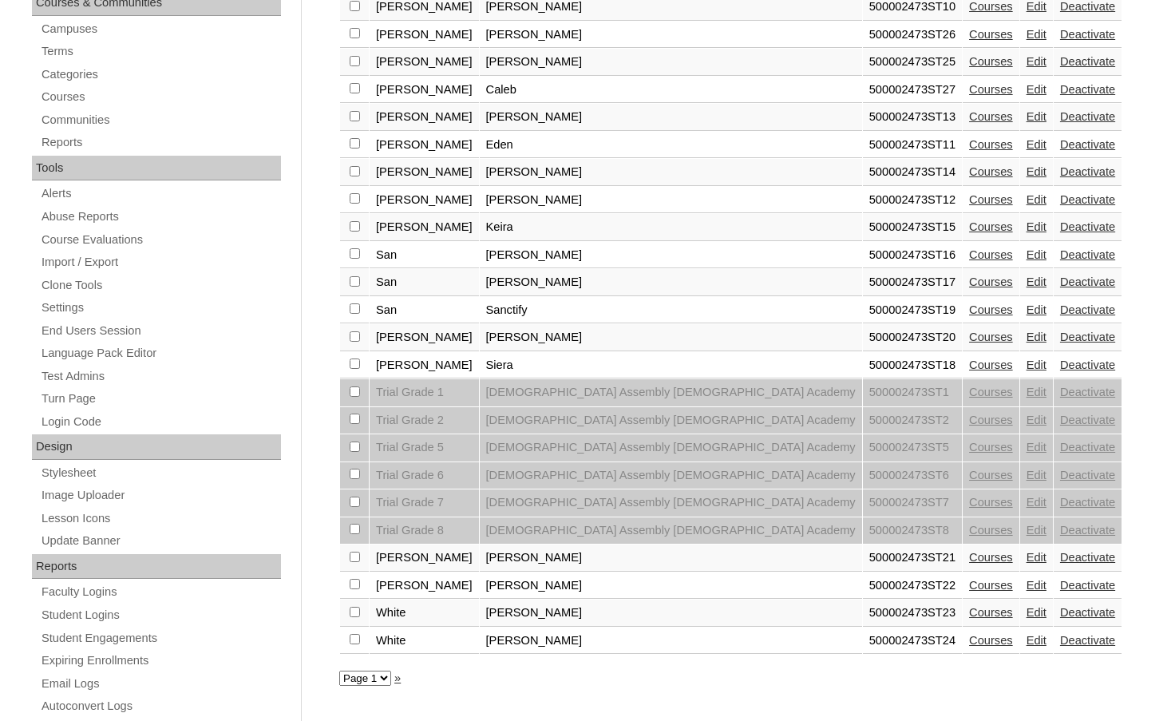
click at [1026, 172] on link "Edit" at bounding box center [1036, 171] width 20 height 13
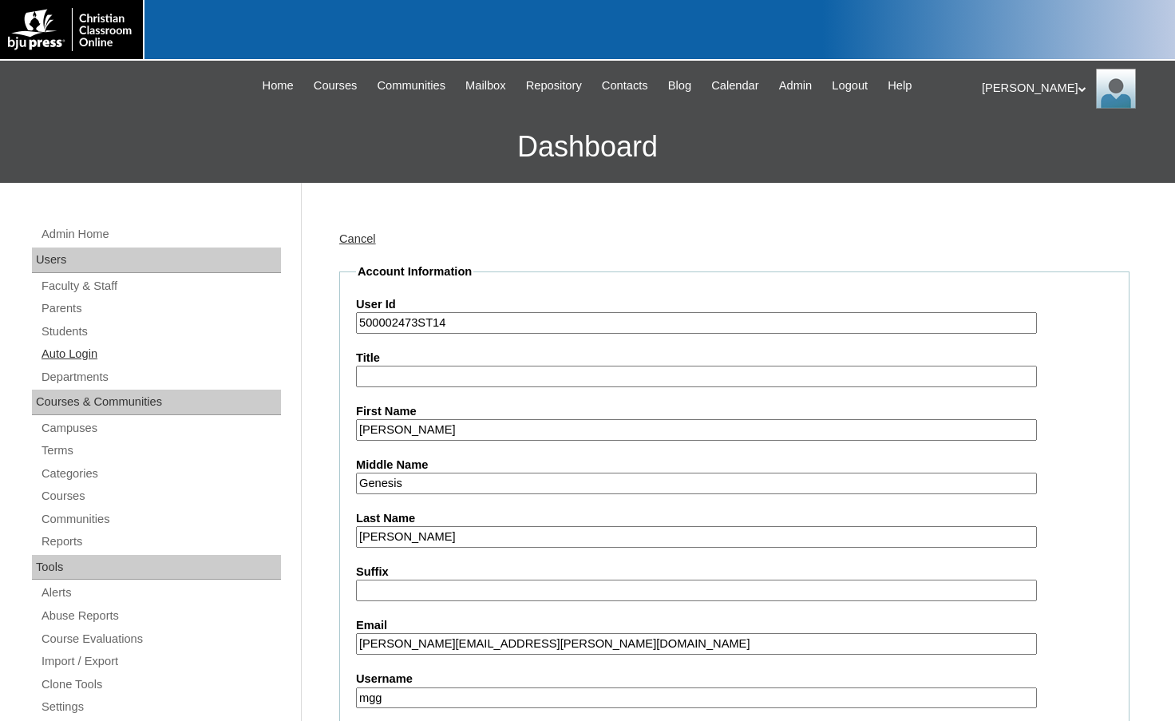
click at [105, 355] on link "Auto Login" at bounding box center [160, 354] width 241 height 20
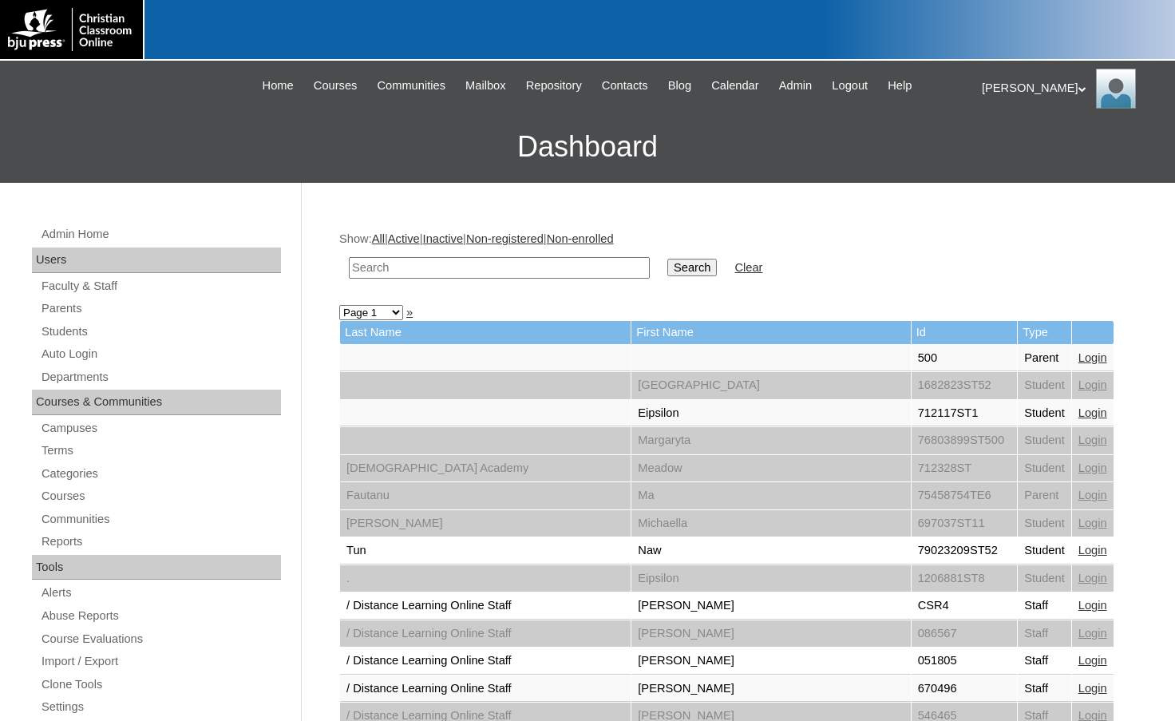
click at [579, 274] on input "text" at bounding box center [499, 268] width 301 height 22
paste input "500002473"
type input "500002473"
click at [667, 259] on input "Search" at bounding box center [691, 268] width 49 height 18
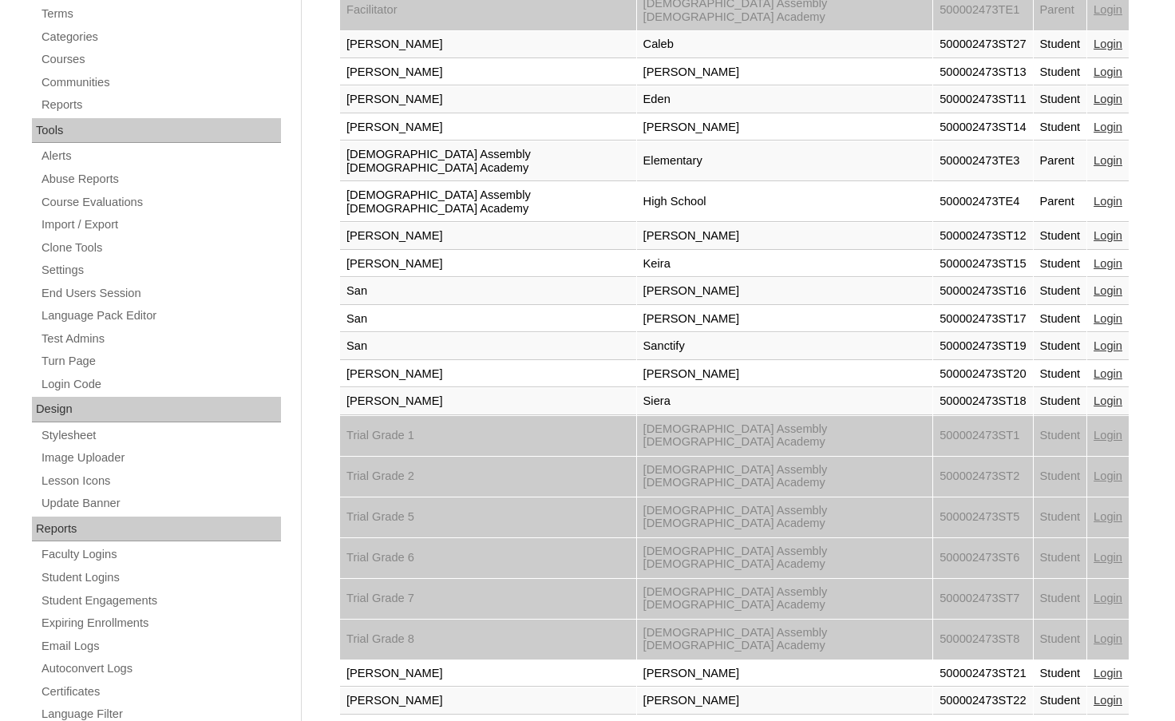
scroll to position [479, 0]
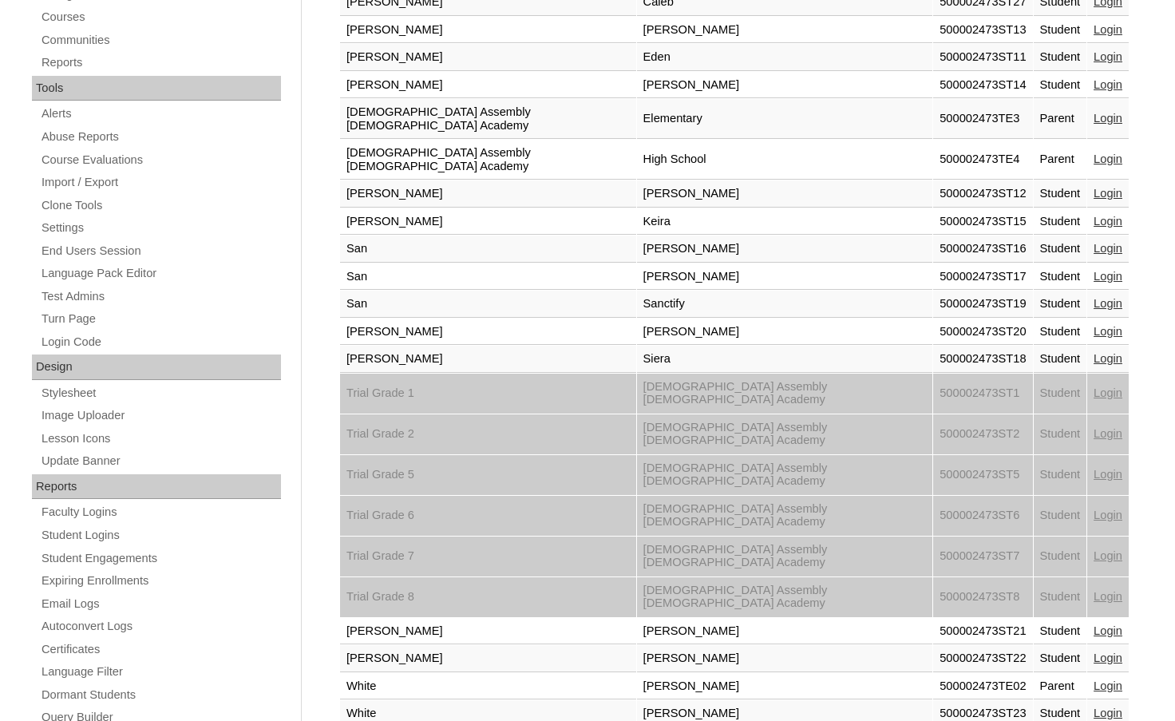
click at [1093, 679] on link "Login" at bounding box center [1107, 685] width 29 height 13
